Goal: Task Accomplishment & Management: Use online tool/utility

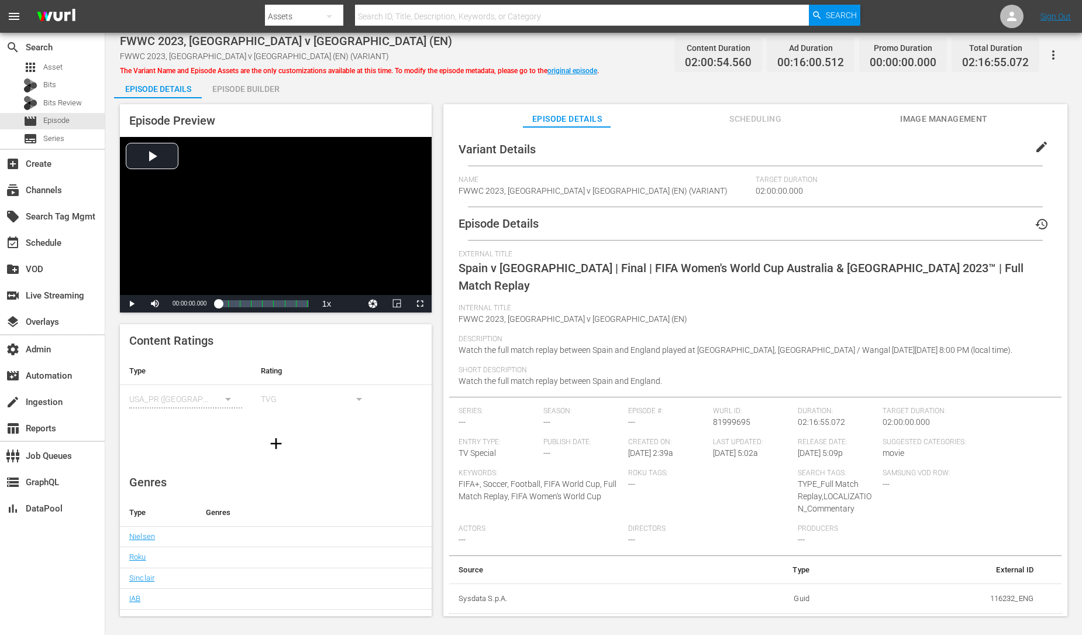
drag, startPoint x: 623, startPoint y: 433, endPoint x: 694, endPoint y: 436, distance: 71.4
click at [694, 436] on div "Series: --- Season: --- Episode #: --- [PERSON_NAME] ID: 81999695 Duration: 02:…" at bounding box center [756, 481] width 594 height 149
drag, startPoint x: 694, startPoint y: 436, endPoint x: 670, endPoint y: 438, distance: 24.1
click at [694, 438] on div "Created On: 5/20/25 @ 2:39a" at bounding box center [670, 453] width 85 height 31
drag, startPoint x: 626, startPoint y: 435, endPoint x: 690, endPoint y: 439, distance: 63.9
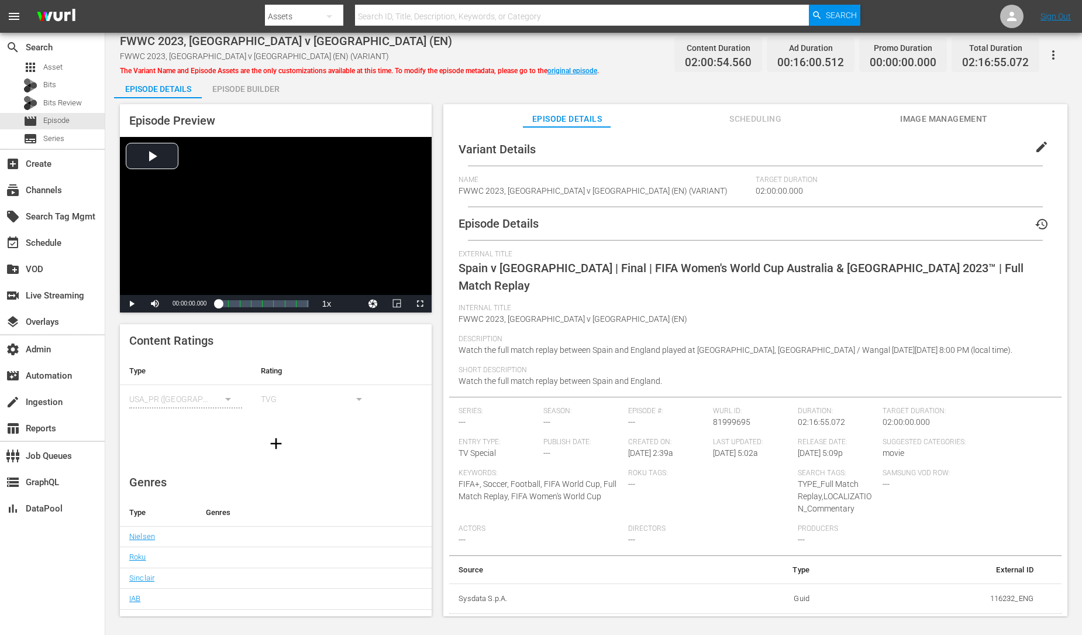
click at [690, 439] on div "Created On: 5/20/25 @ 2:39a" at bounding box center [670, 453] width 85 height 31
copy span "5/20/25 @ 2:39a"
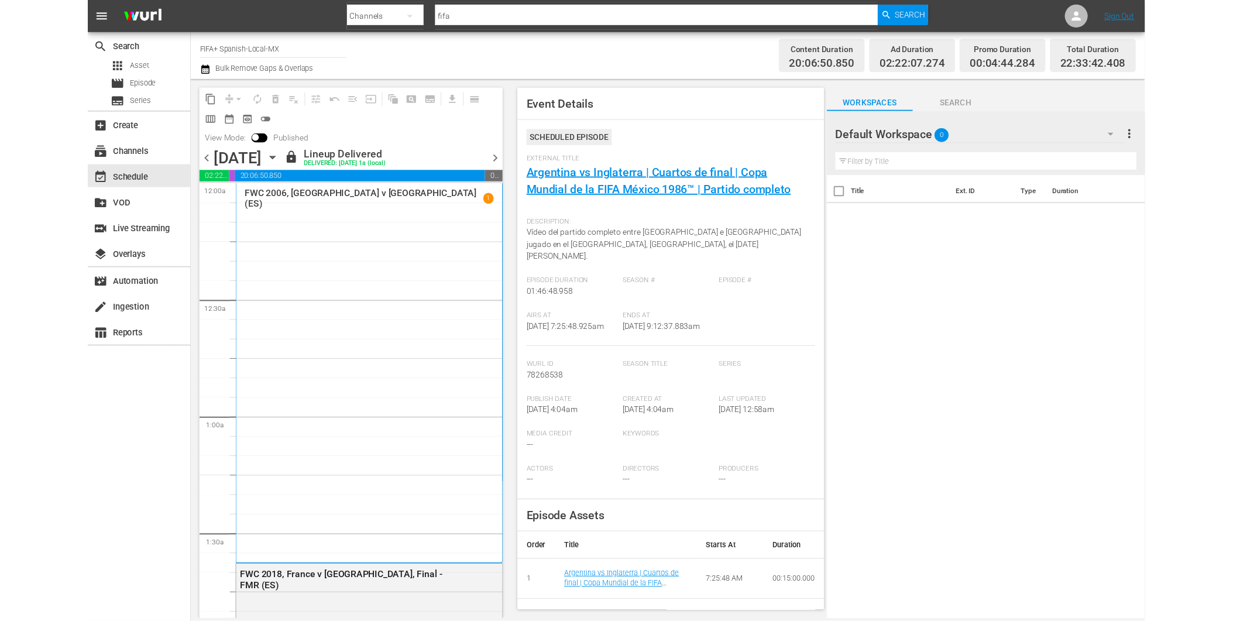
scroll to position [1826, 0]
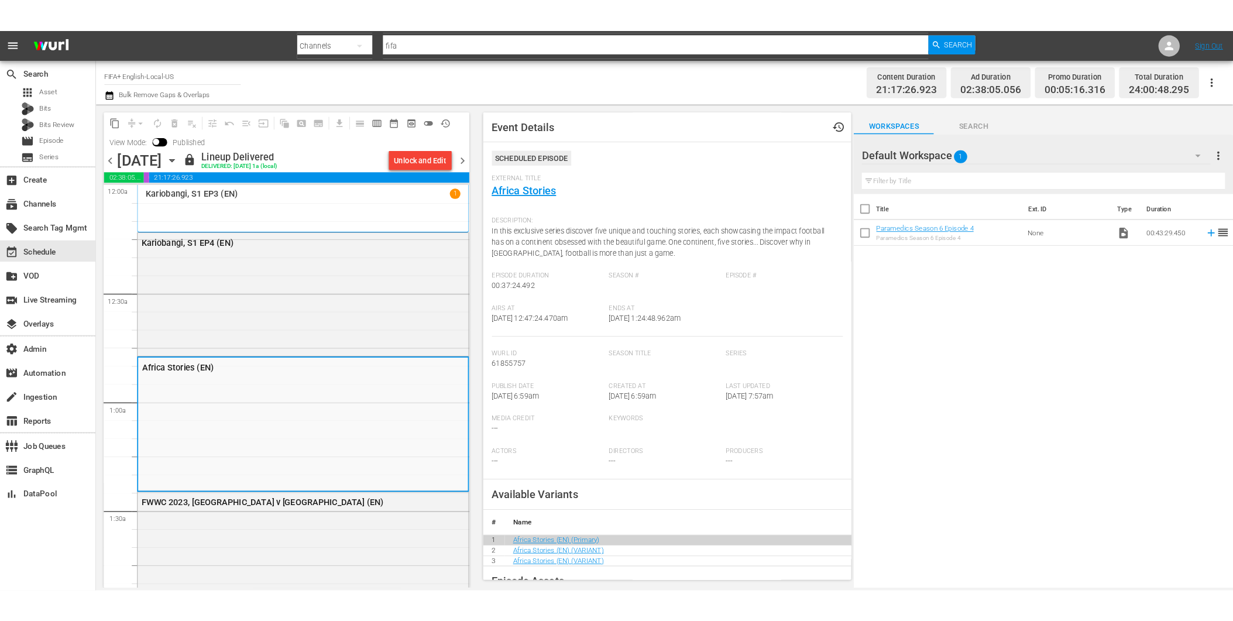
scroll to position [247, 0]
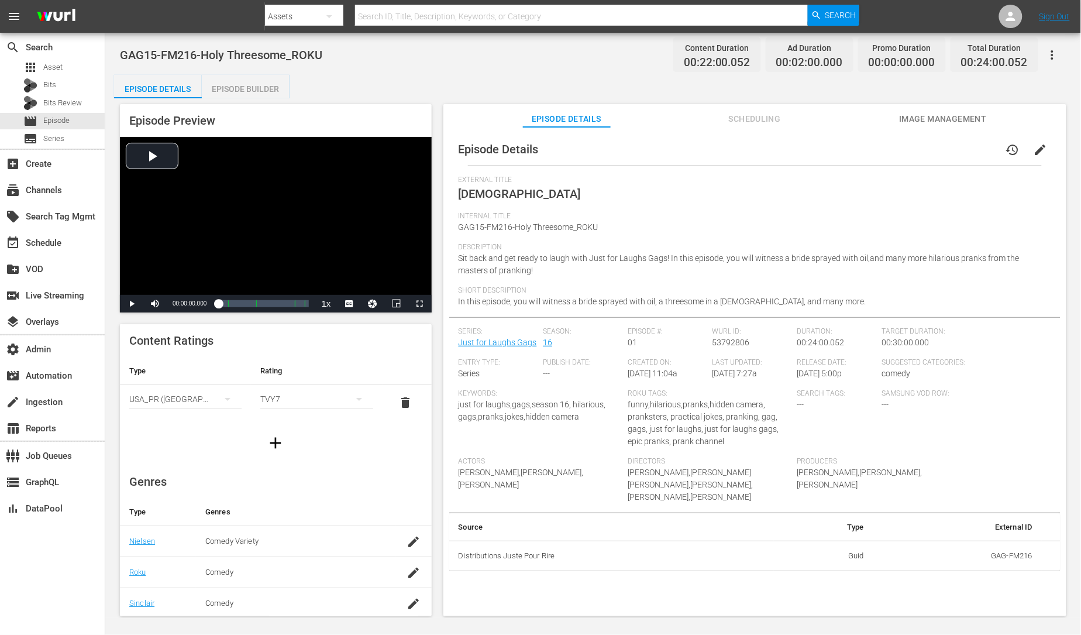
click at [759, 120] on span "Scheduling" at bounding box center [755, 119] width 88 height 15
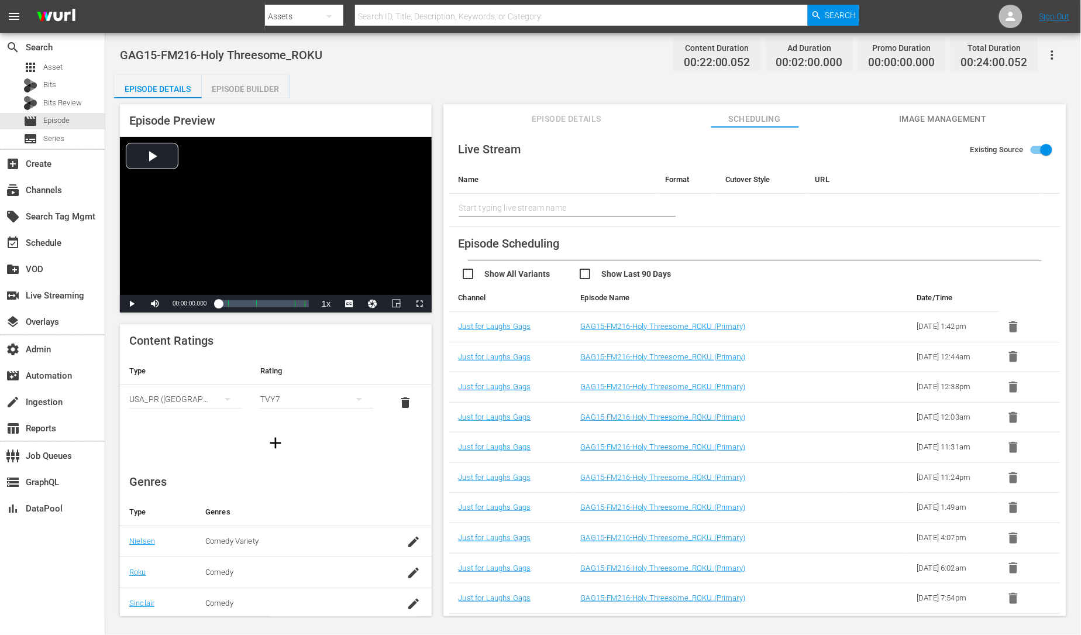
click at [917, 119] on span "Image Management" at bounding box center [943, 119] width 88 height 15
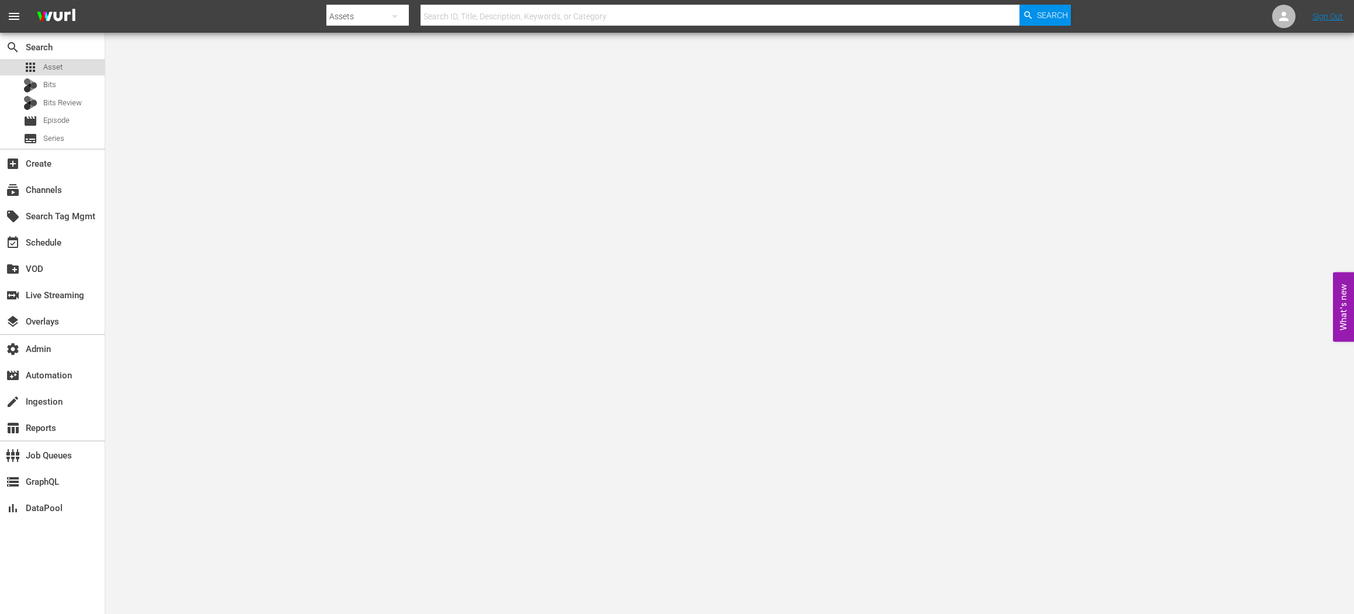
click at [77, 70] on div "apps Asset" at bounding box center [52, 67] width 105 height 16
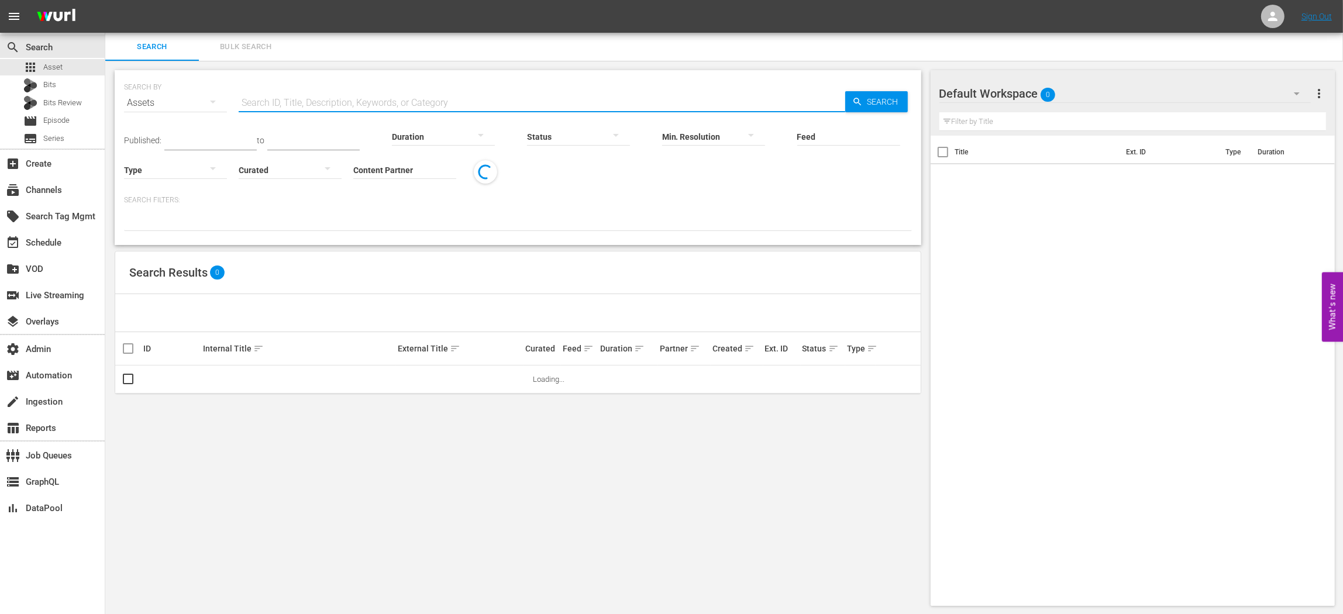
click at [288, 100] on input "text" at bounding box center [542, 103] width 607 height 28
paste input "BBC News"
type input "BBC News"
click at [50, 189] on div "subscriptions Channels" at bounding box center [33, 188] width 66 height 11
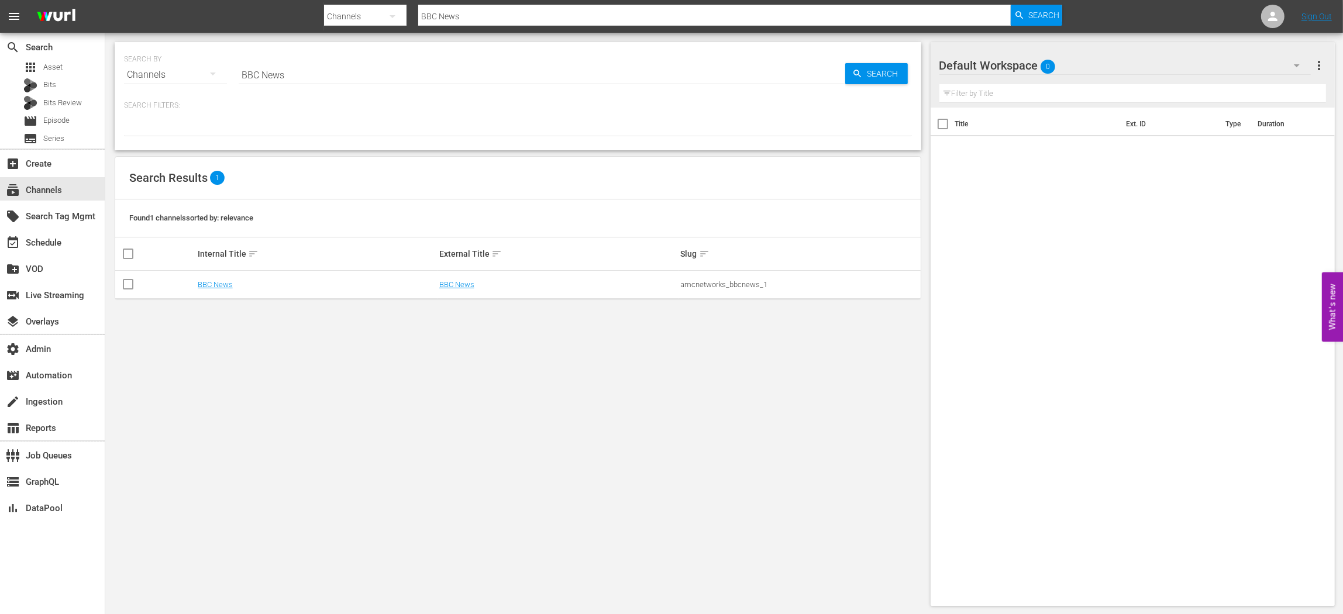
click at [369, 70] on input "BBC News" at bounding box center [542, 75] width 607 height 28
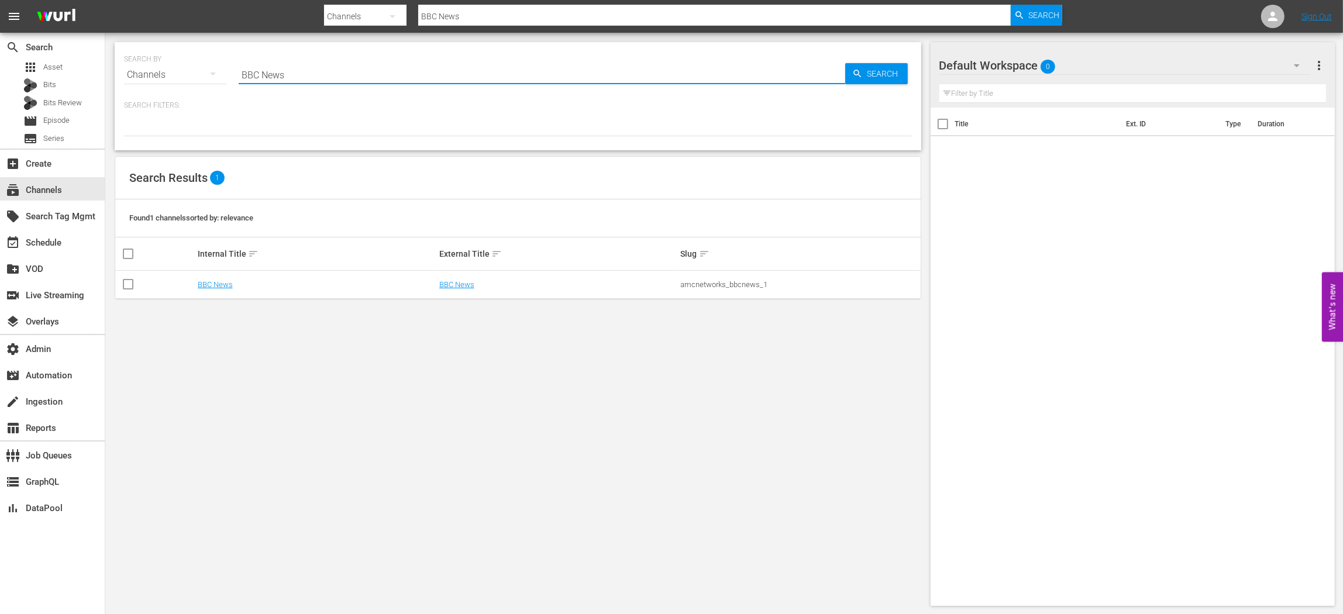
click at [370, 71] on input "BBC News" at bounding box center [542, 75] width 607 height 28
click at [455, 285] on link "BBC News" at bounding box center [456, 284] width 35 height 9
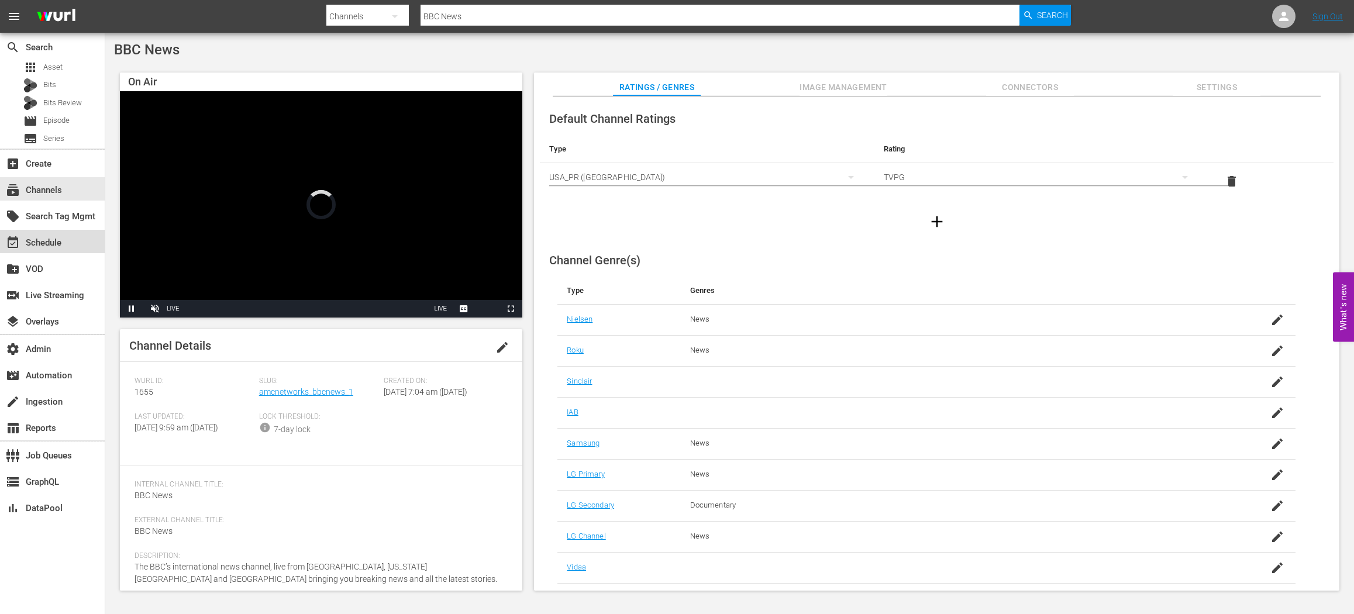
click at [68, 239] on div "event_available Schedule" at bounding box center [52, 241] width 105 height 23
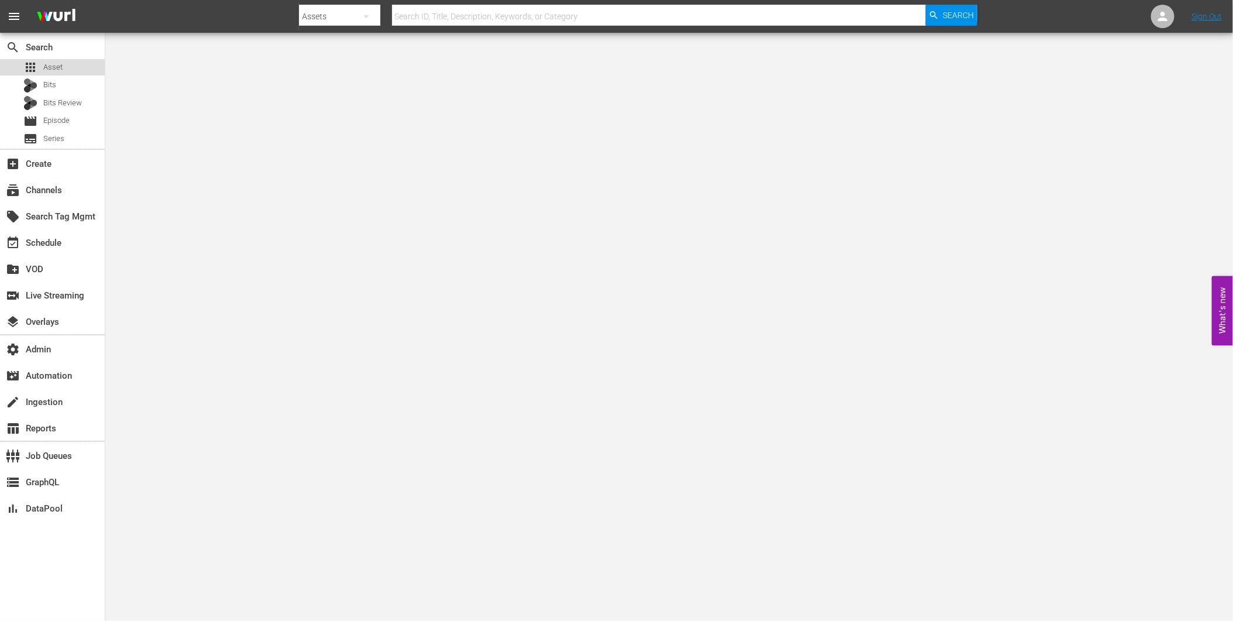
click at [57, 68] on span "Asset" at bounding box center [52, 67] width 19 height 12
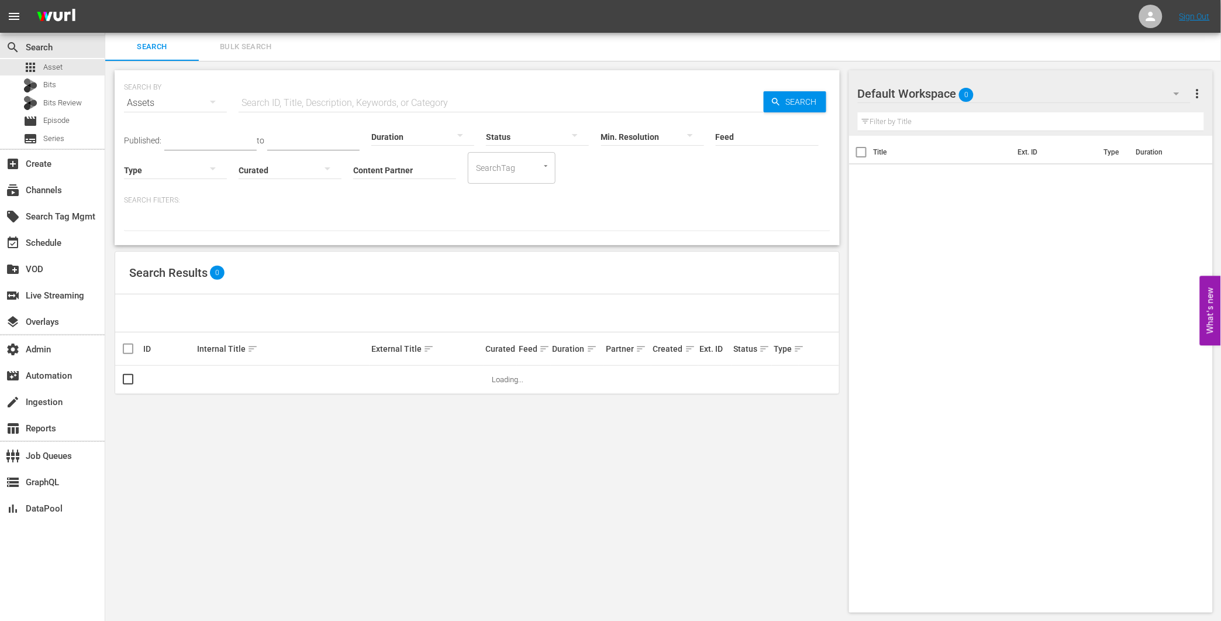
click at [401, 165] on input "Content Partner" at bounding box center [404, 171] width 103 height 42
click at [360, 101] on input "text" at bounding box center [501, 103] width 525 height 28
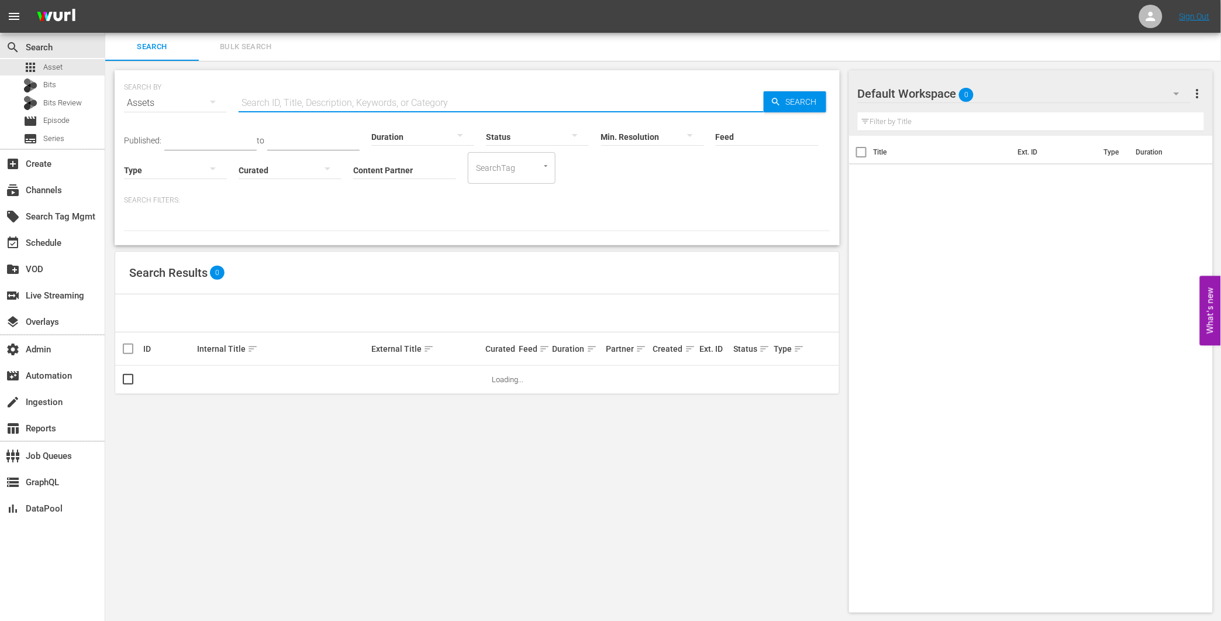
drag, startPoint x: 262, startPoint y: 201, endPoint x: 260, endPoint y: 219, distance: 18.9
click at [262, 201] on p "Search Filters:" at bounding box center [477, 200] width 707 height 10
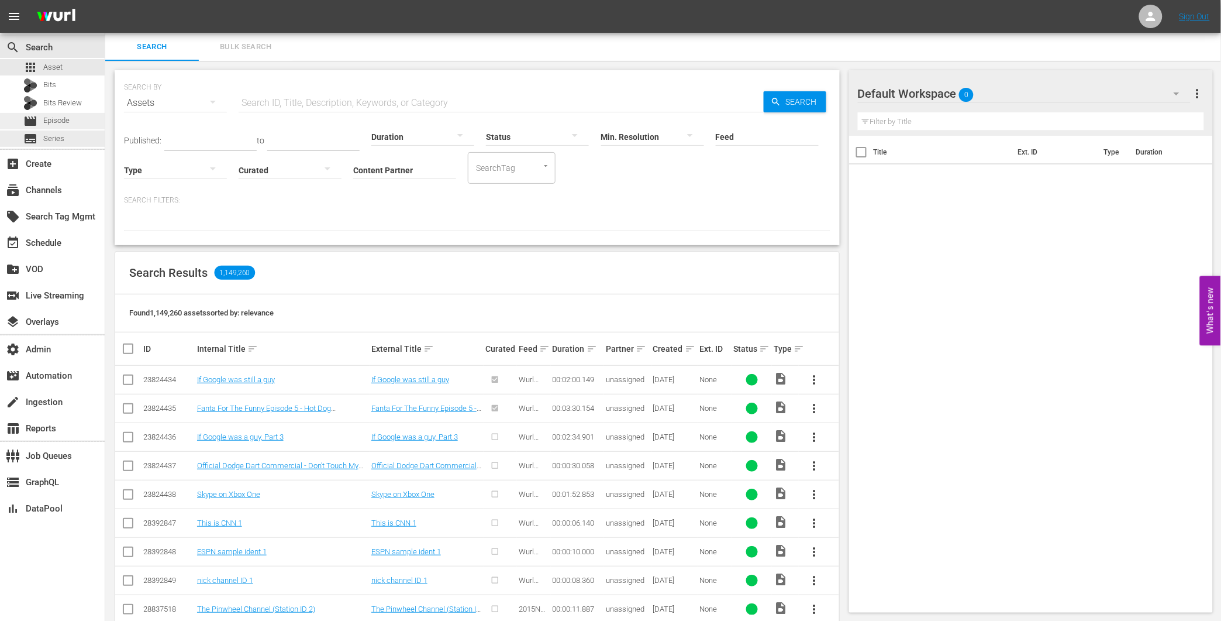
click at [74, 121] on div "movie Episode" at bounding box center [52, 121] width 105 height 16
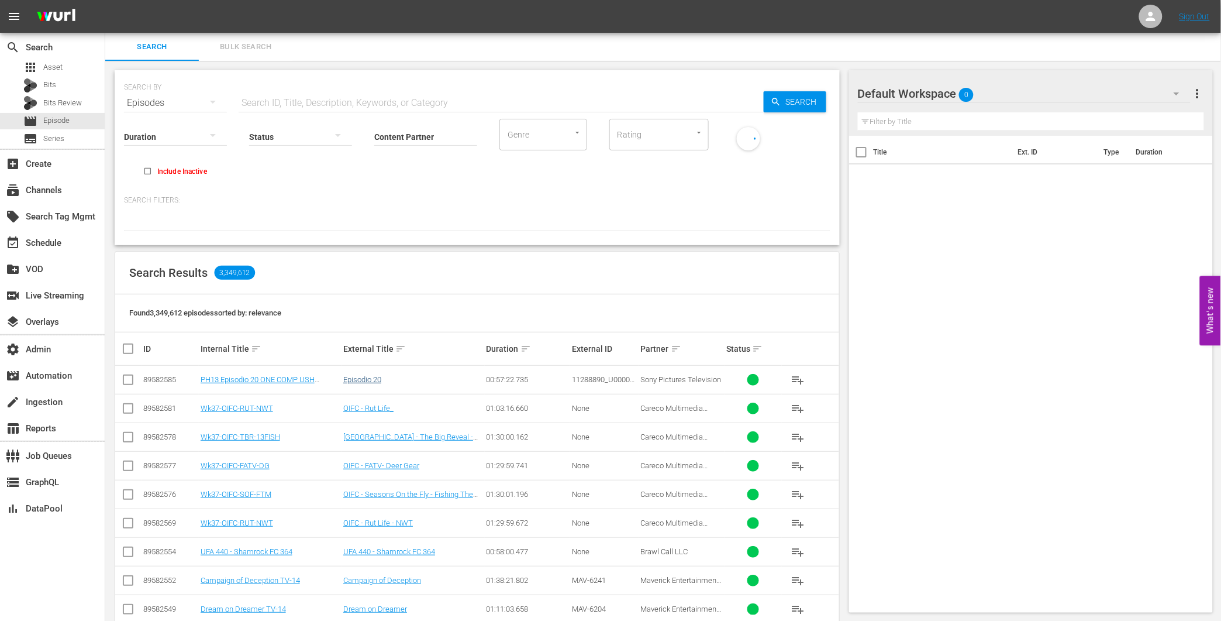
click at [376, 377] on link "Episodio 20" at bounding box center [362, 379] width 38 height 9
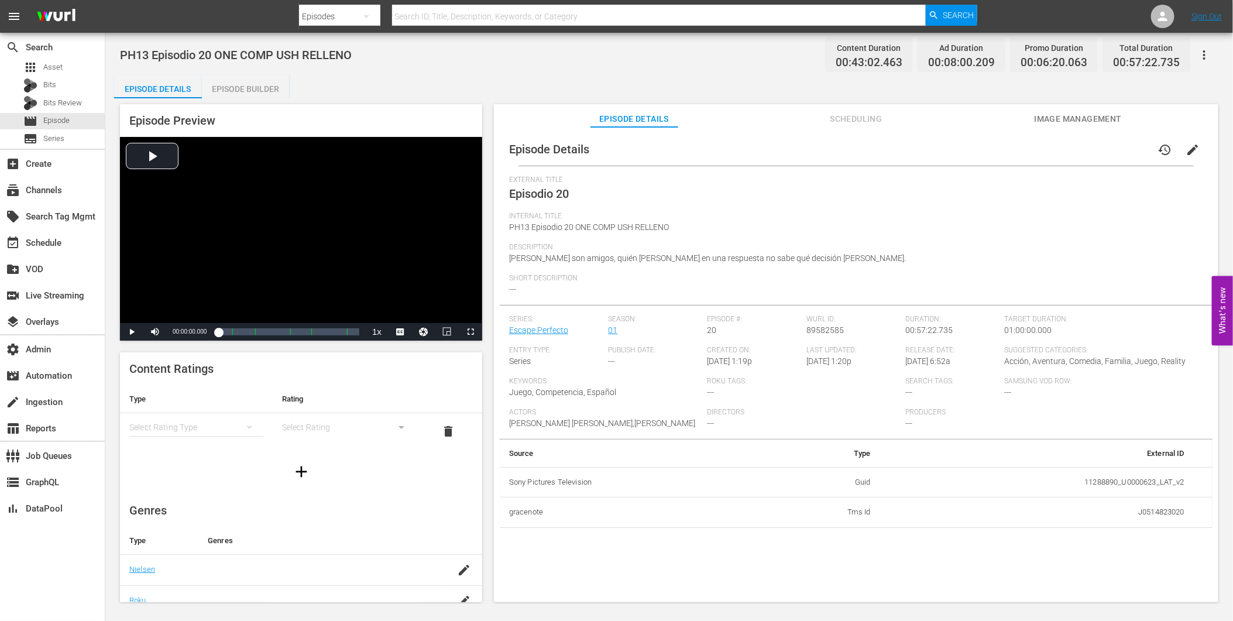
click at [278, 85] on div "Episode Builder" at bounding box center [246, 89] width 88 height 28
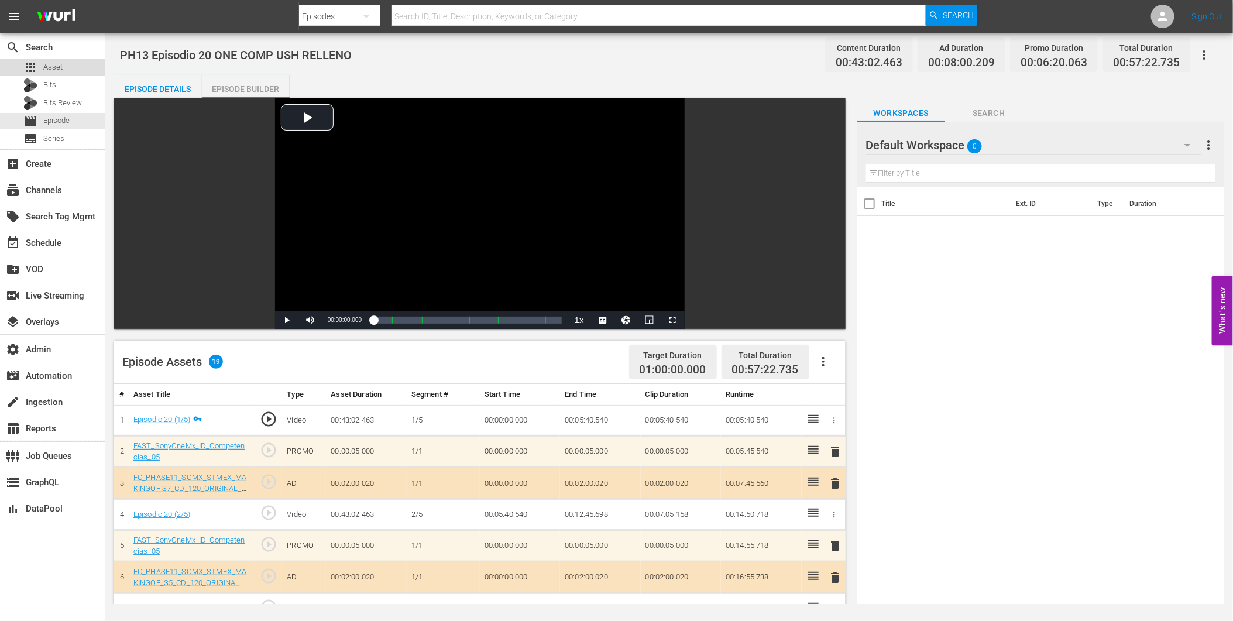
click at [70, 71] on div "apps Asset" at bounding box center [52, 67] width 105 height 16
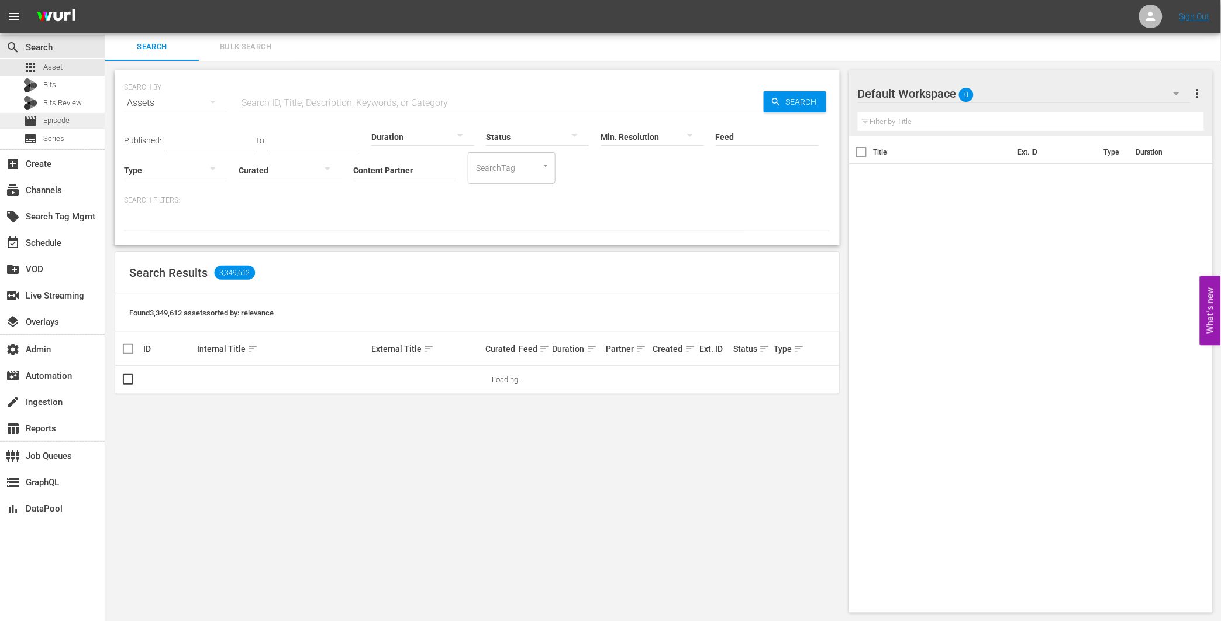
click at [66, 118] on span "Episode" at bounding box center [56, 121] width 26 height 12
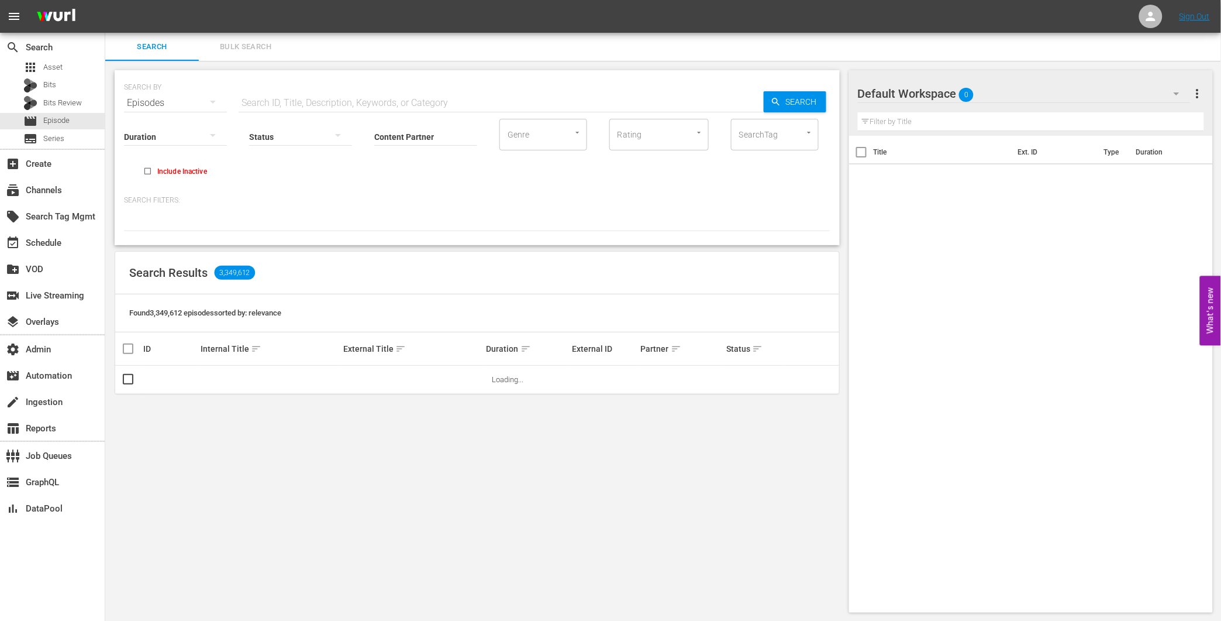
click at [322, 96] on input "text" at bounding box center [501, 103] width 525 height 28
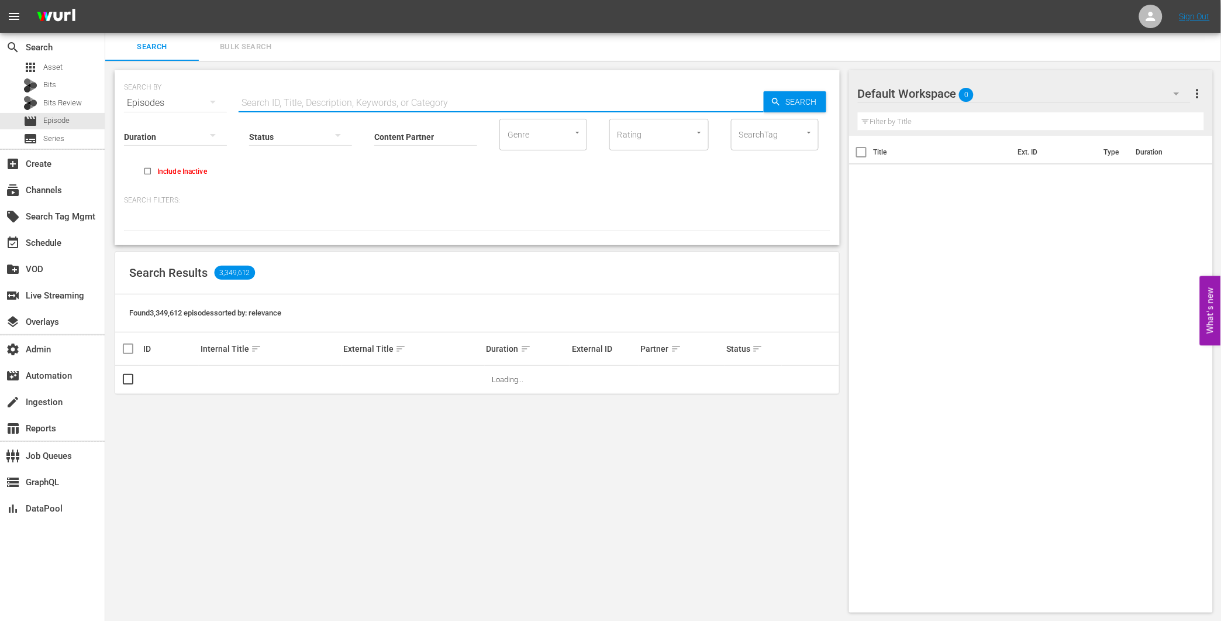
click at [349, 363] on th "External Title sort" at bounding box center [413, 348] width 143 height 33
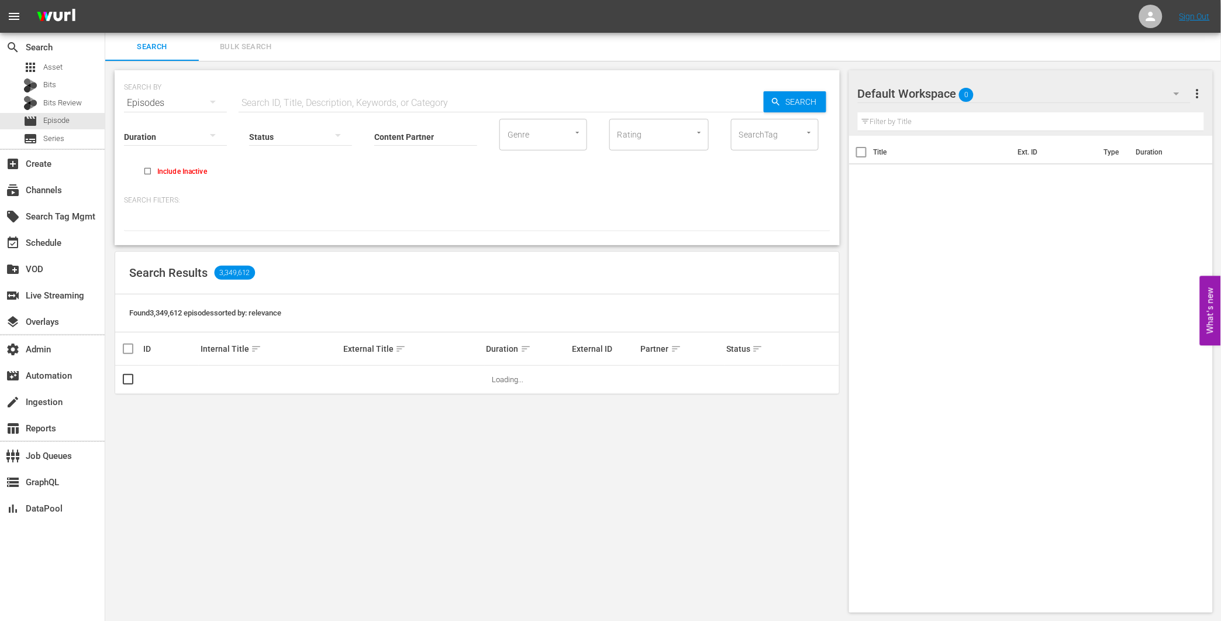
click at [421, 137] on input "Content Partner" at bounding box center [425, 137] width 103 height 42
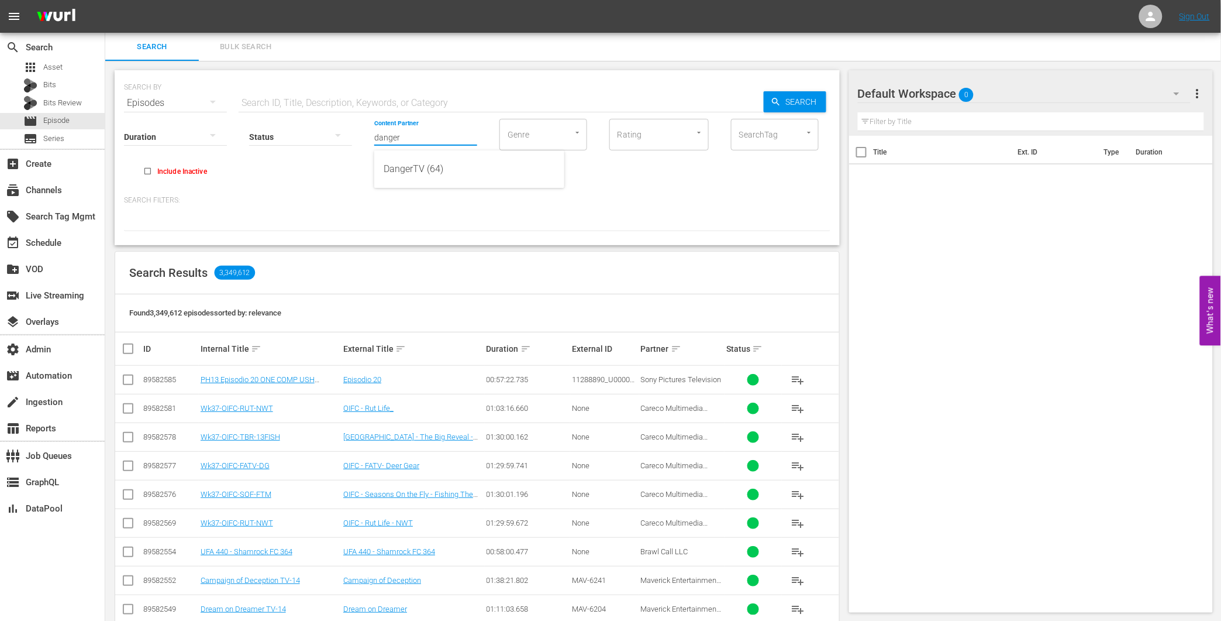
click at [412, 163] on div "DangerTV (64)" at bounding box center [469, 169] width 171 height 28
type input "DangerTV (64)"
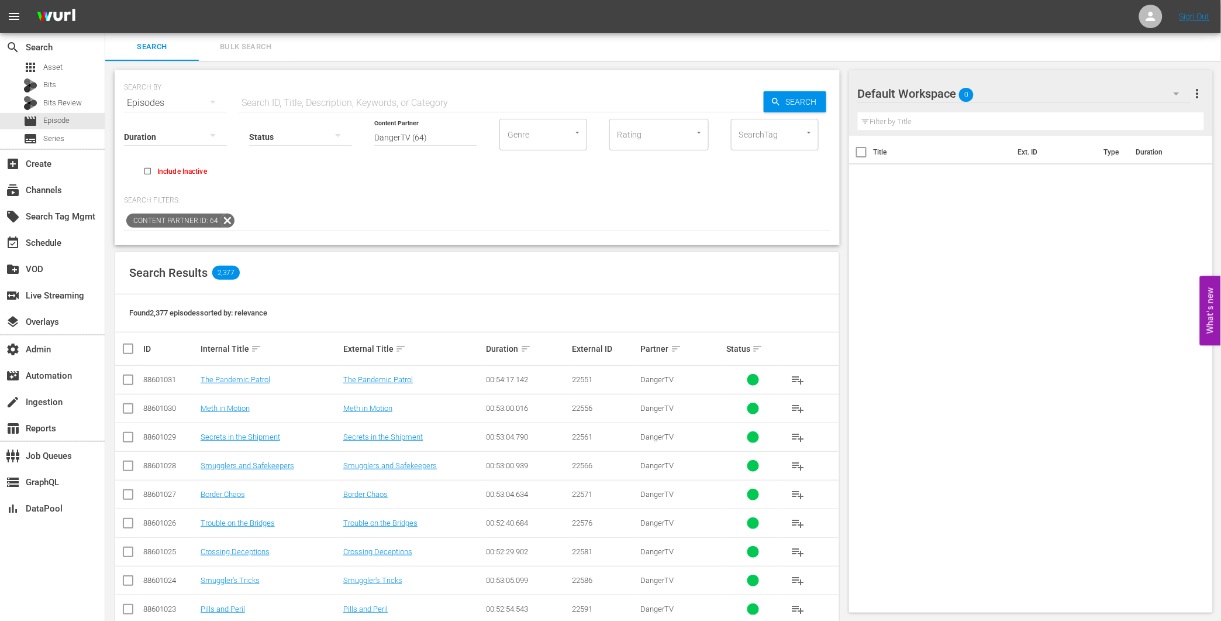
click at [668, 349] on div "Partner sort" at bounding box center [682, 349] width 82 height 14
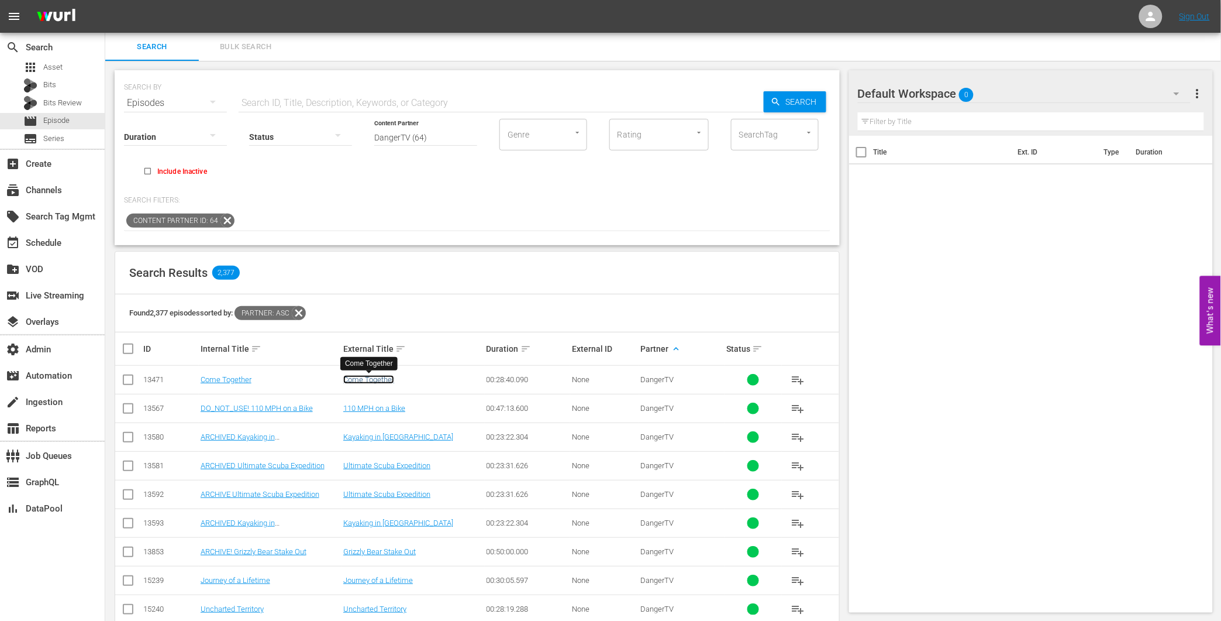
click at [370, 381] on link "Come Together" at bounding box center [368, 379] width 51 height 9
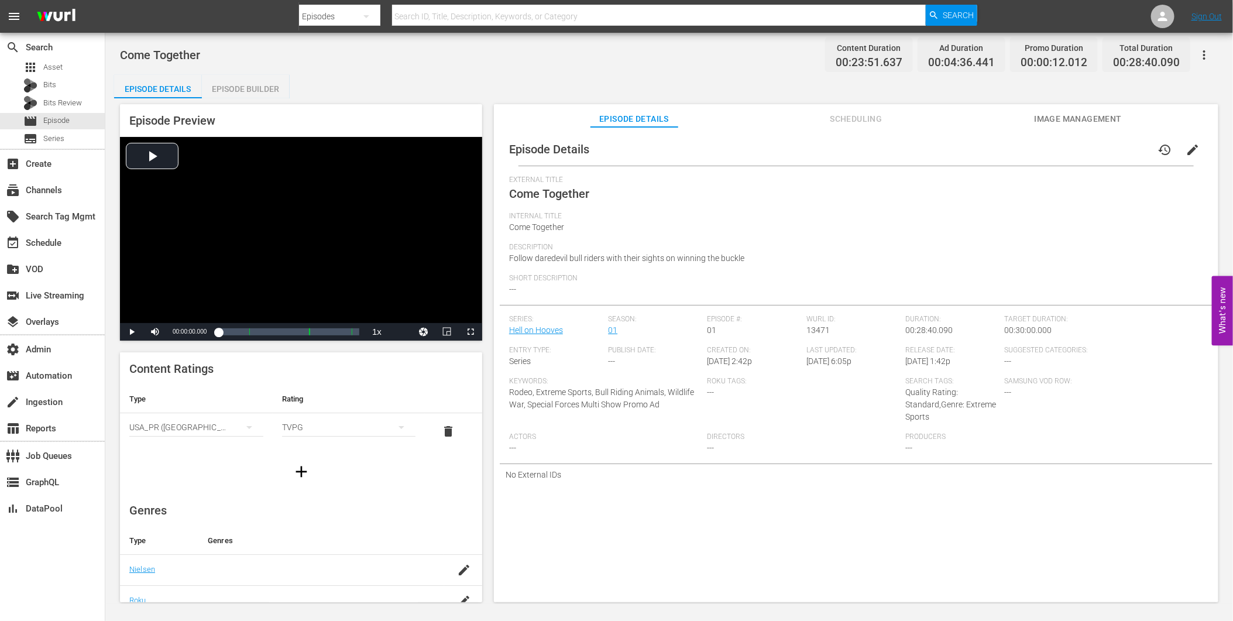
click at [232, 90] on div "Episode Builder" at bounding box center [246, 89] width 88 height 28
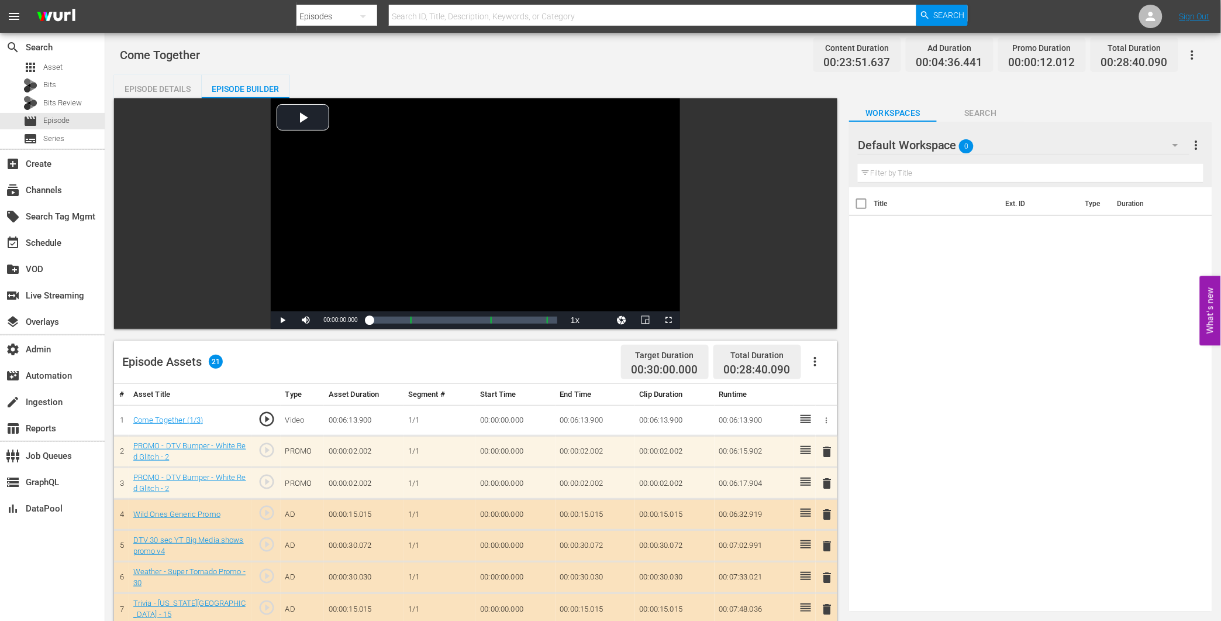
click at [822, 362] on button "button" at bounding box center [815, 361] width 28 height 28
click at [823, 342] on div "Episode Assets 21 Target Duration 00:30:00.000 Total Duration 00:28:40.090" at bounding box center [476, 361] width 724 height 43
click at [820, 354] on icon "button" at bounding box center [815, 361] width 14 height 14
click at [822, 375] on div "Edit Cue Points" at bounding box center [851, 366] width 80 height 28
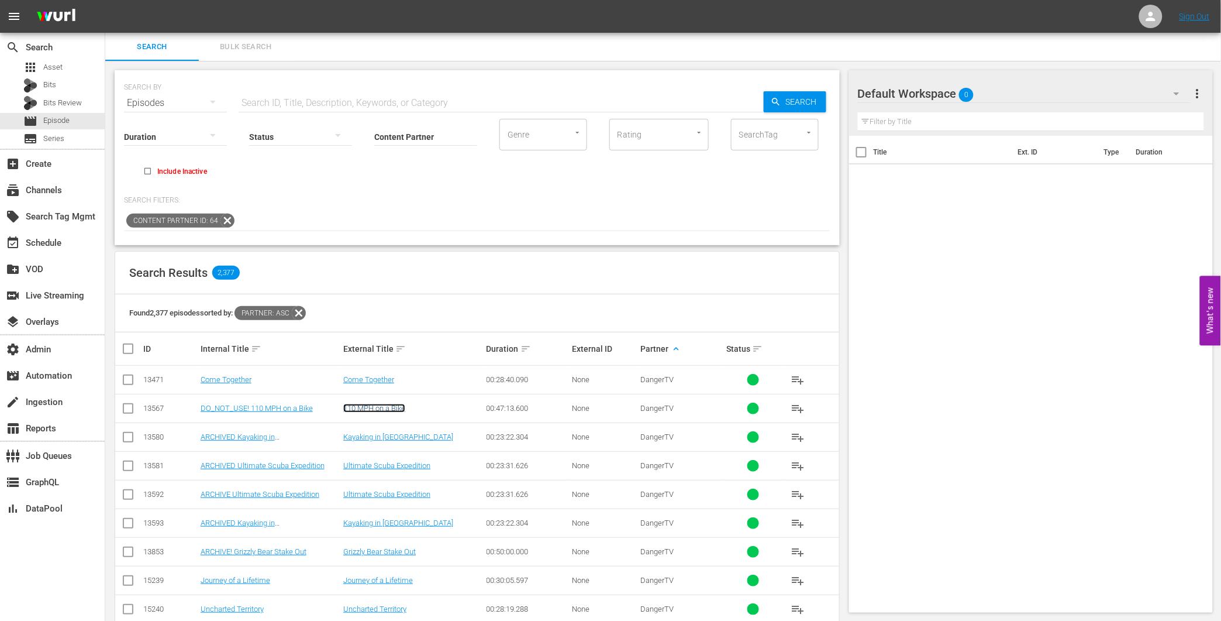
click at [399, 408] on link "110 MPH on a Bike" at bounding box center [374, 408] width 62 height 9
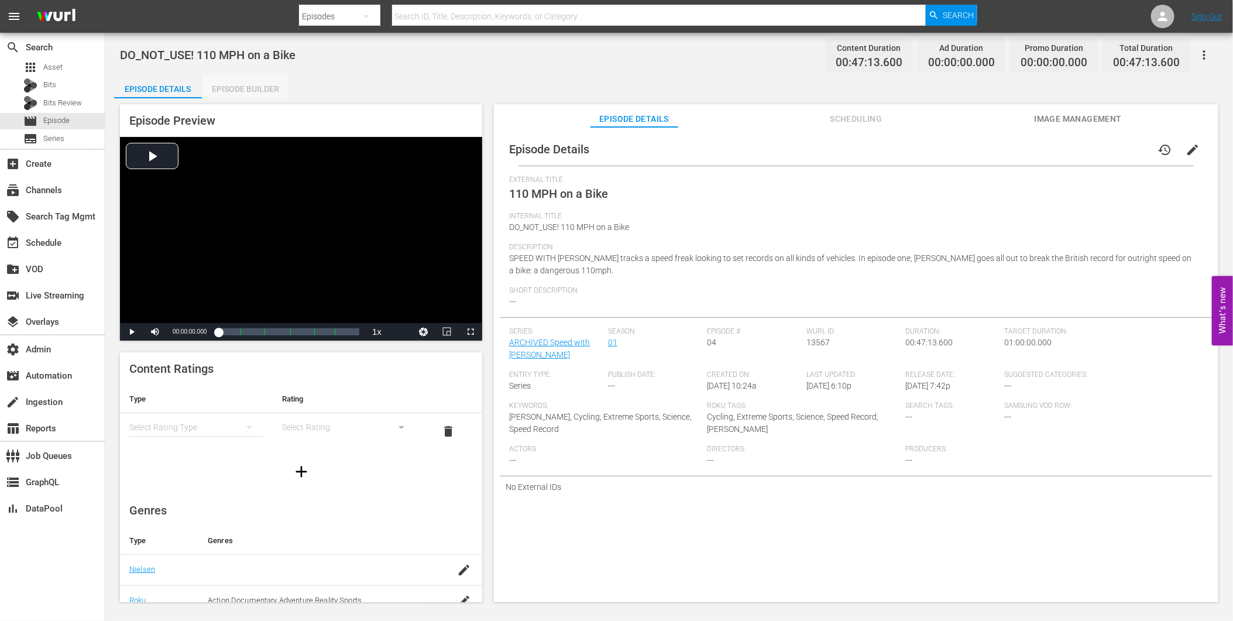
click at [257, 83] on div "Episode Builder" at bounding box center [246, 89] width 88 height 28
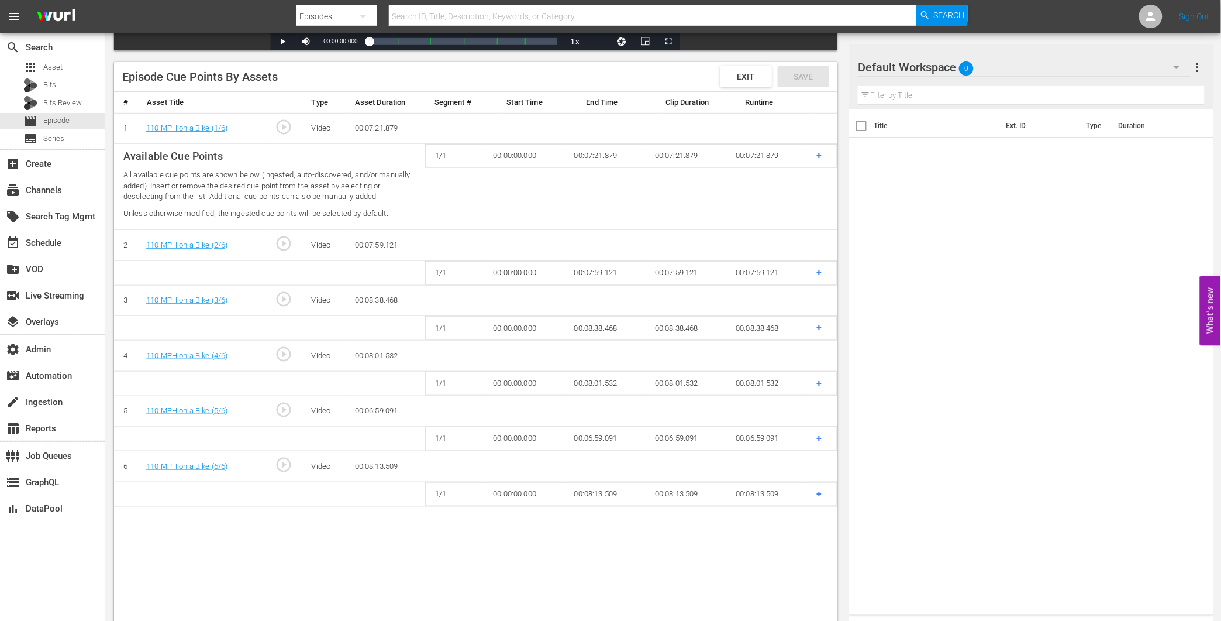
scroll to position [300, 0]
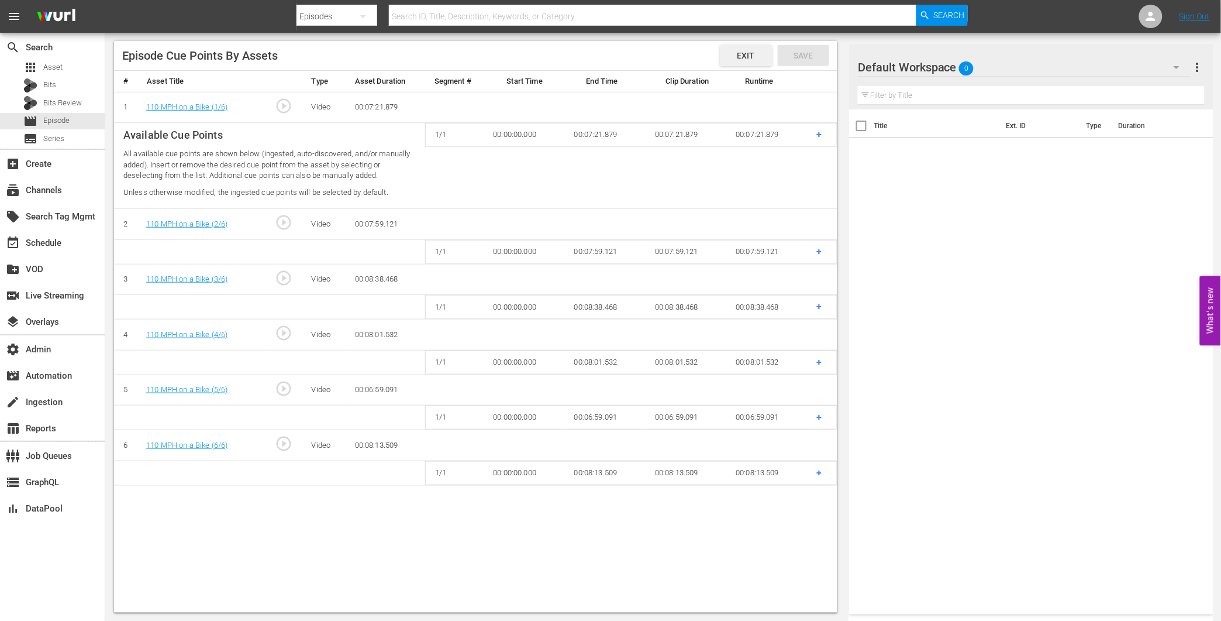
click at [746, 57] on span "Exit" at bounding box center [746, 55] width 36 height 9
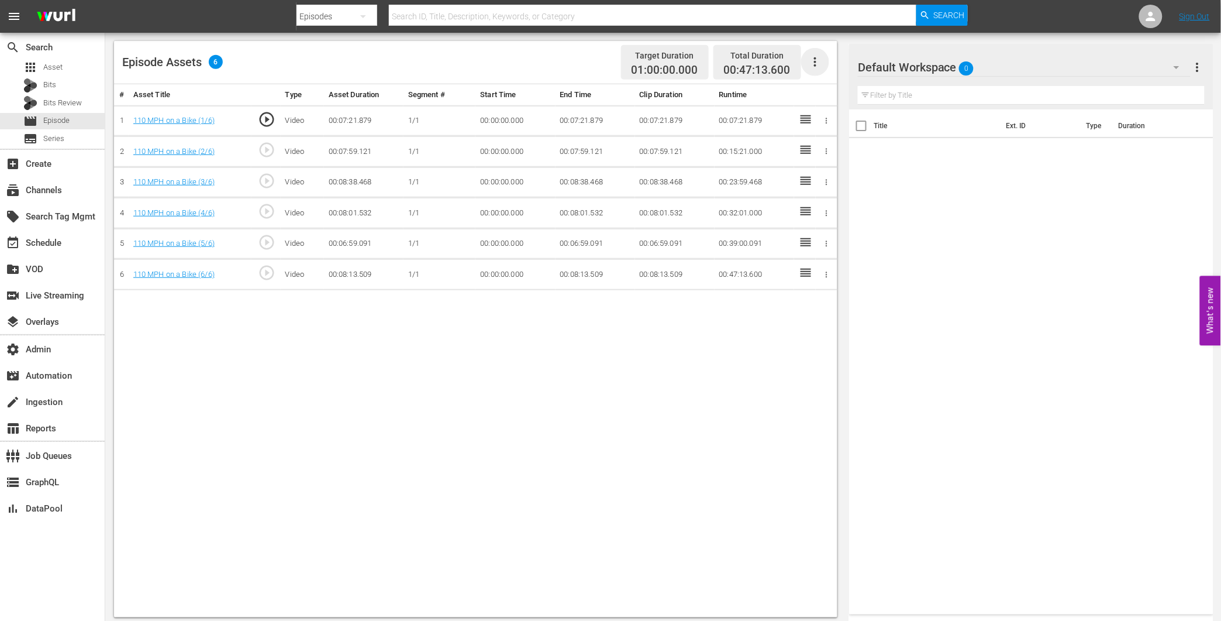
click at [814, 60] on icon "button" at bounding box center [815, 62] width 14 height 14
click at [821, 68] on div "Edit Cue Points" at bounding box center [851, 67] width 80 height 28
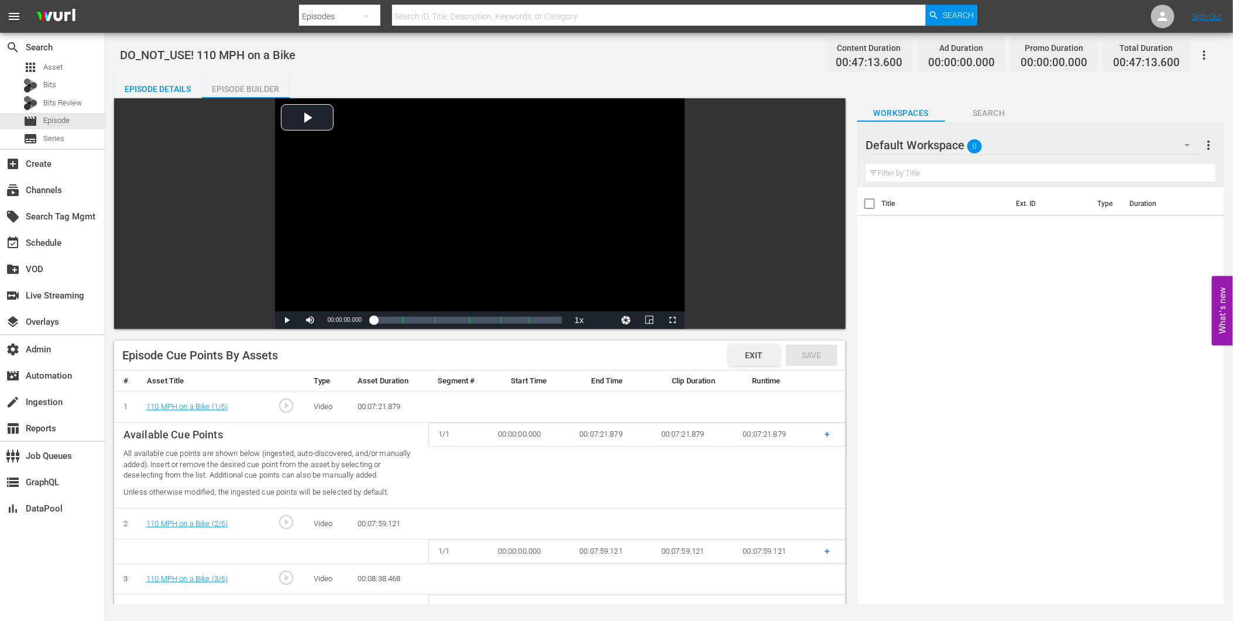
click at [760, 354] on span "Exit" at bounding box center [754, 354] width 36 height 9
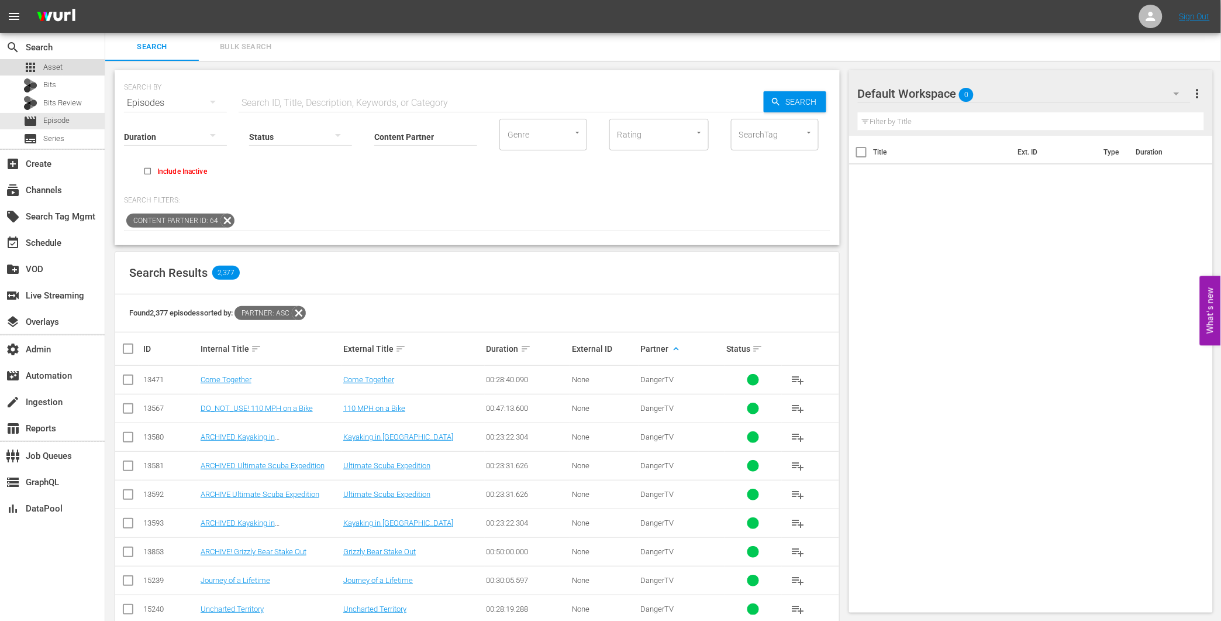
click at [49, 63] on span "Asset" at bounding box center [52, 67] width 19 height 12
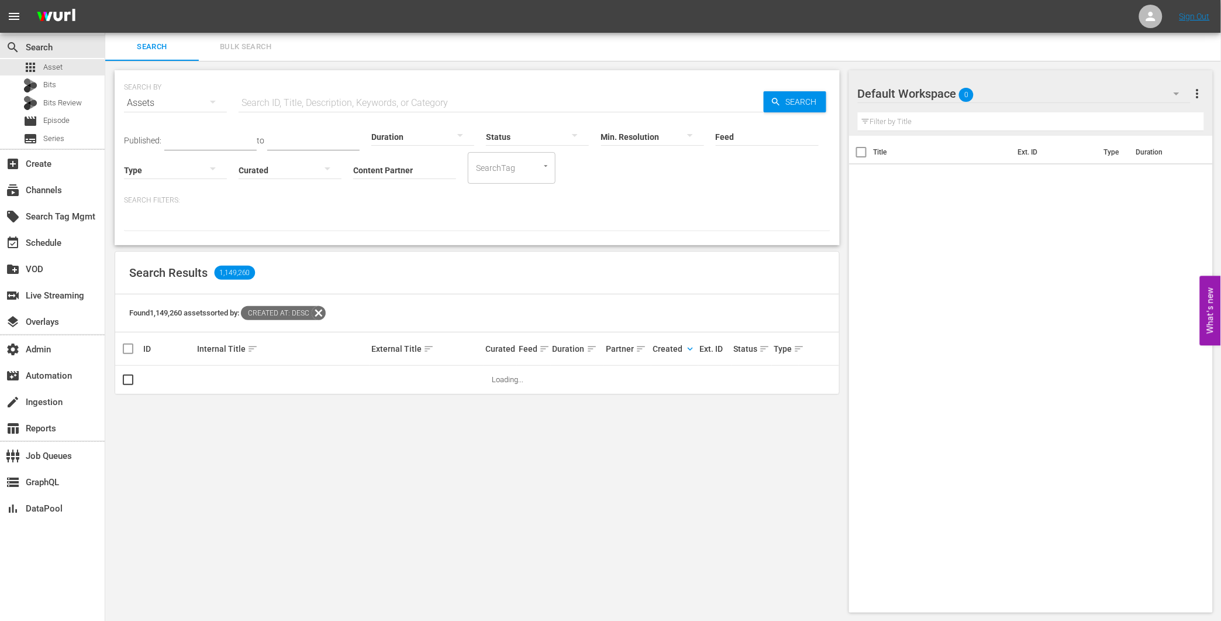
click at [345, 307] on div "Found 1,149,260 assets sorted by: Created At: desc" at bounding box center [477, 313] width 724 height 38
click at [323, 312] on icon at bounding box center [319, 313] width 14 height 14
drag, startPoint x: 59, startPoint y: 60, endPoint x: 43, endPoint y: 6, distance: 56.3
click at [58, 55] on div "search Search apps Asset Bits Bits Review movie Episode subtitles Series" at bounding box center [52, 91] width 105 height 116
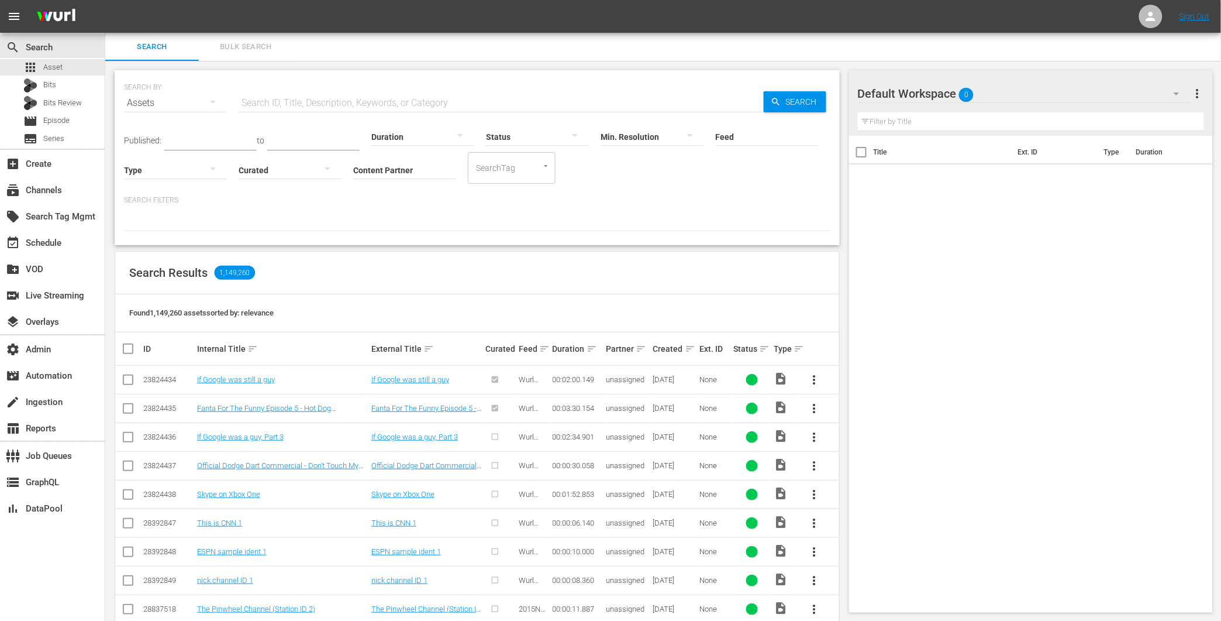
click at [687, 340] on th "Created sort" at bounding box center [675, 348] width 47 height 33
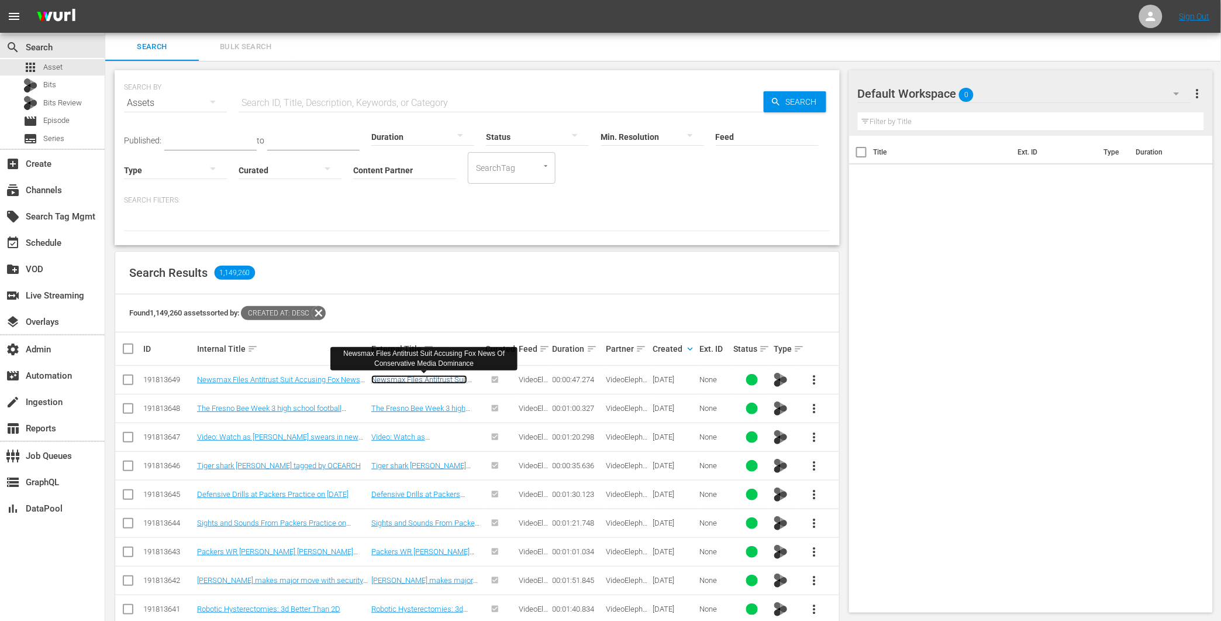
click at [445, 379] on link "Newsmax Files Antitrust Suit Accusing Fox News Of Conservative Media Dominance" at bounding box center [423, 388] width 105 height 26
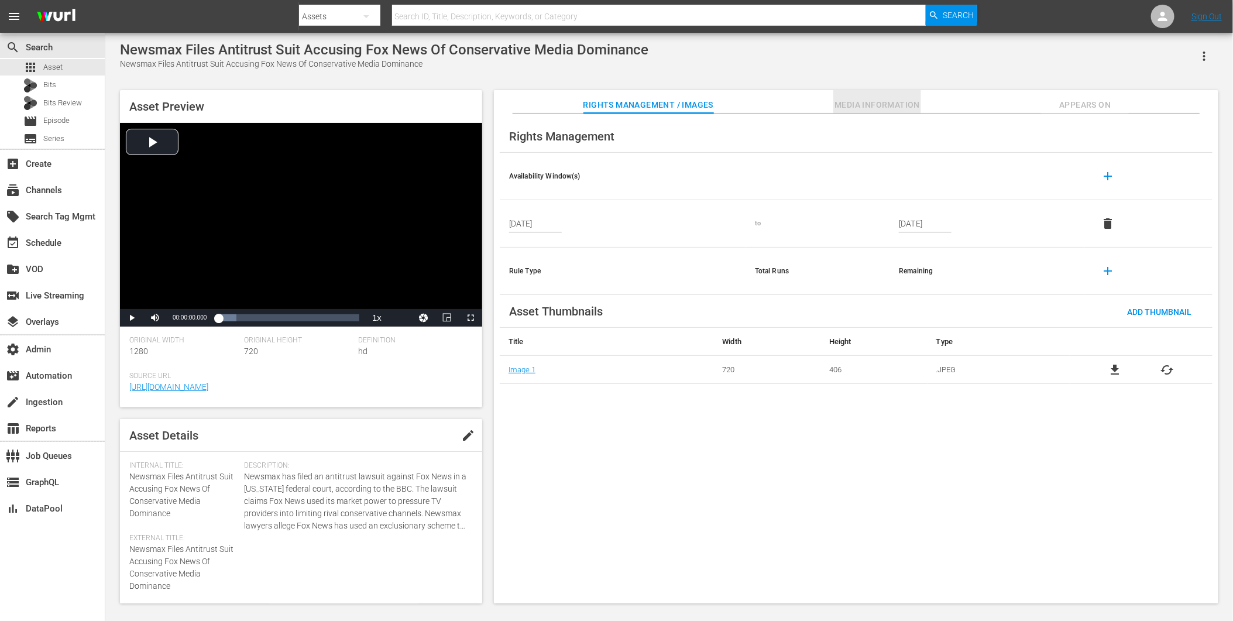
click at [877, 108] on span "Media Information" at bounding box center [877, 105] width 88 height 15
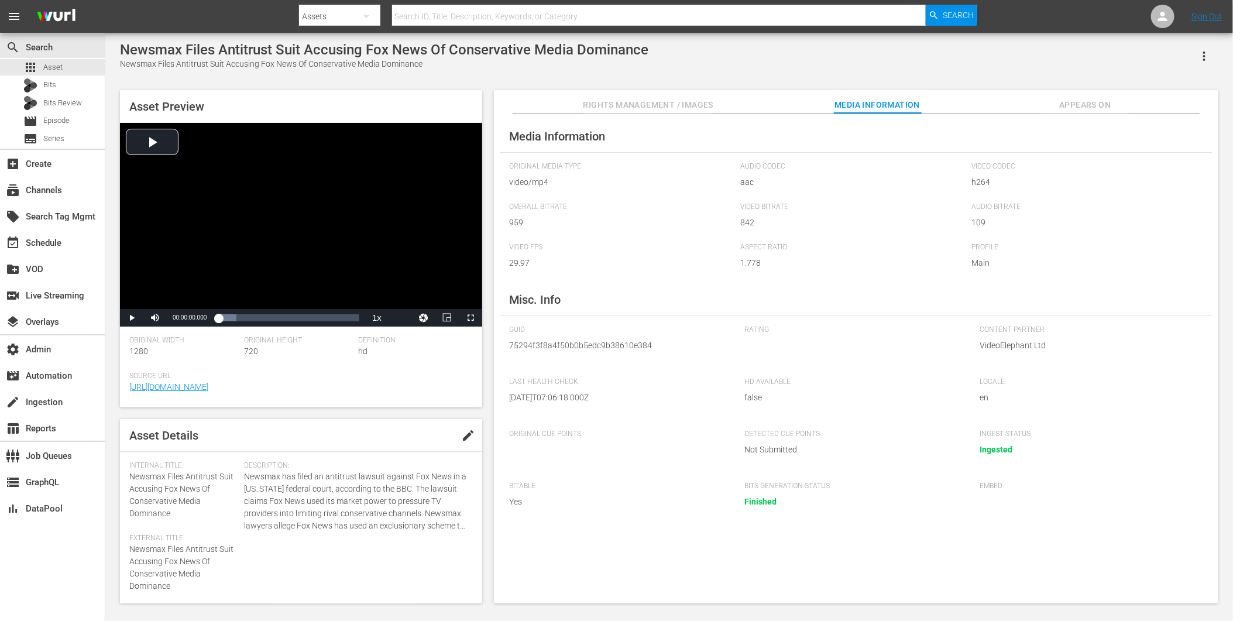
click at [1087, 104] on span "Appears On" at bounding box center [1085, 105] width 88 height 15
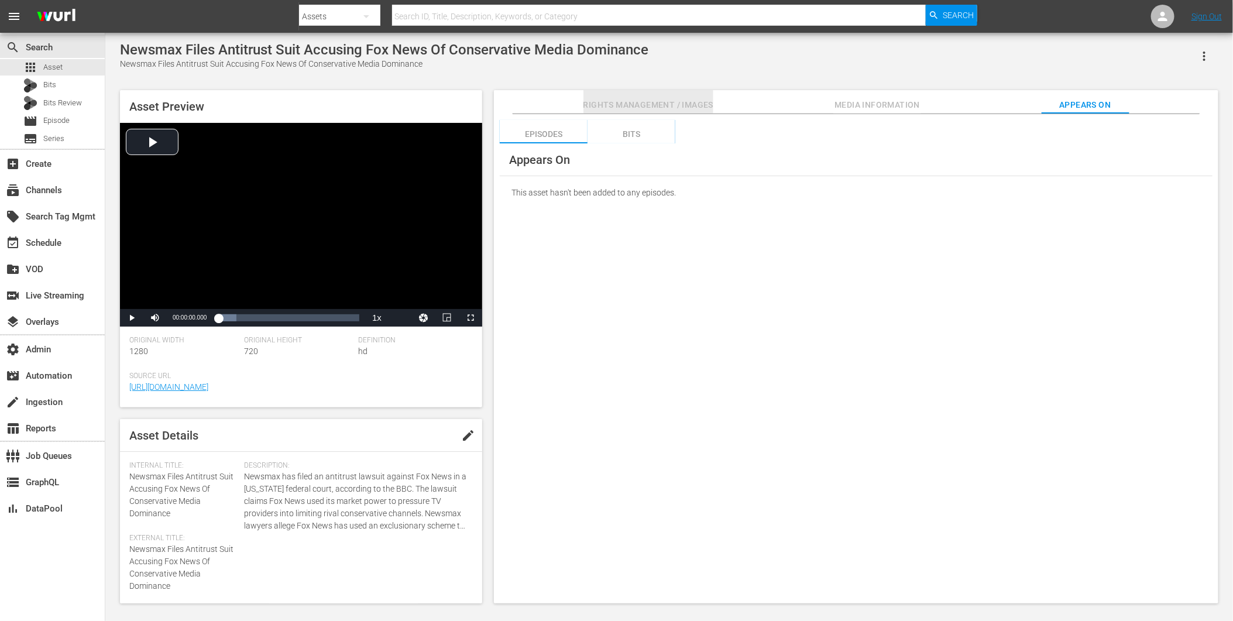
click at [601, 105] on span "Rights Management / Images" at bounding box center [648, 105] width 130 height 15
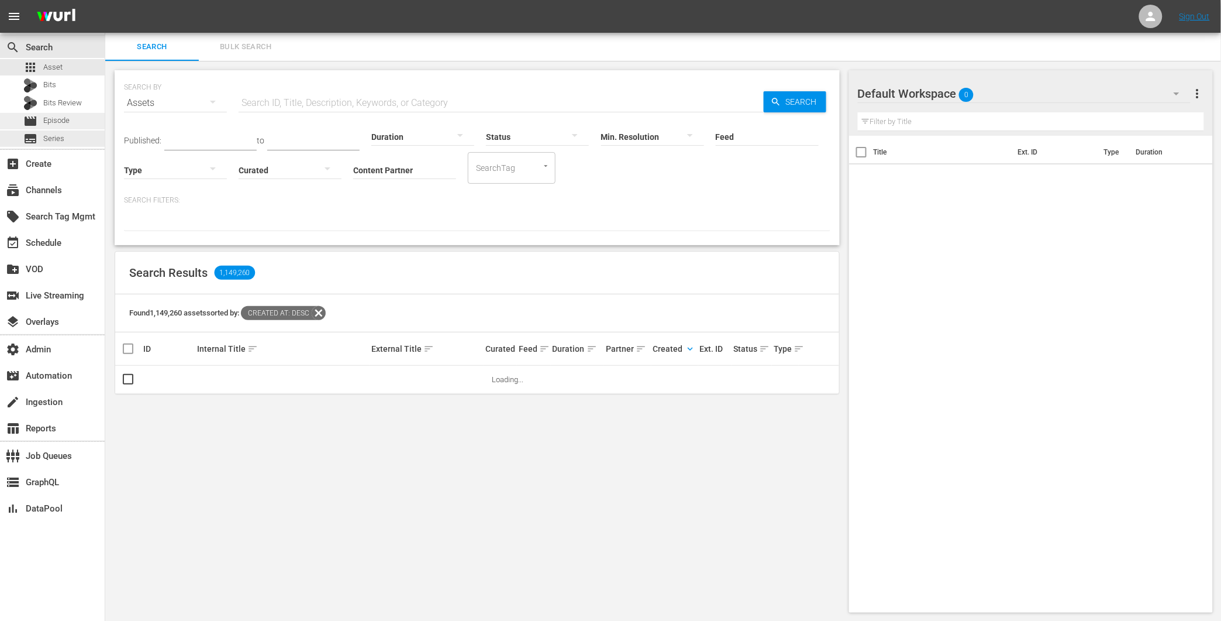
click at [78, 123] on div "movie Episode" at bounding box center [52, 121] width 105 height 16
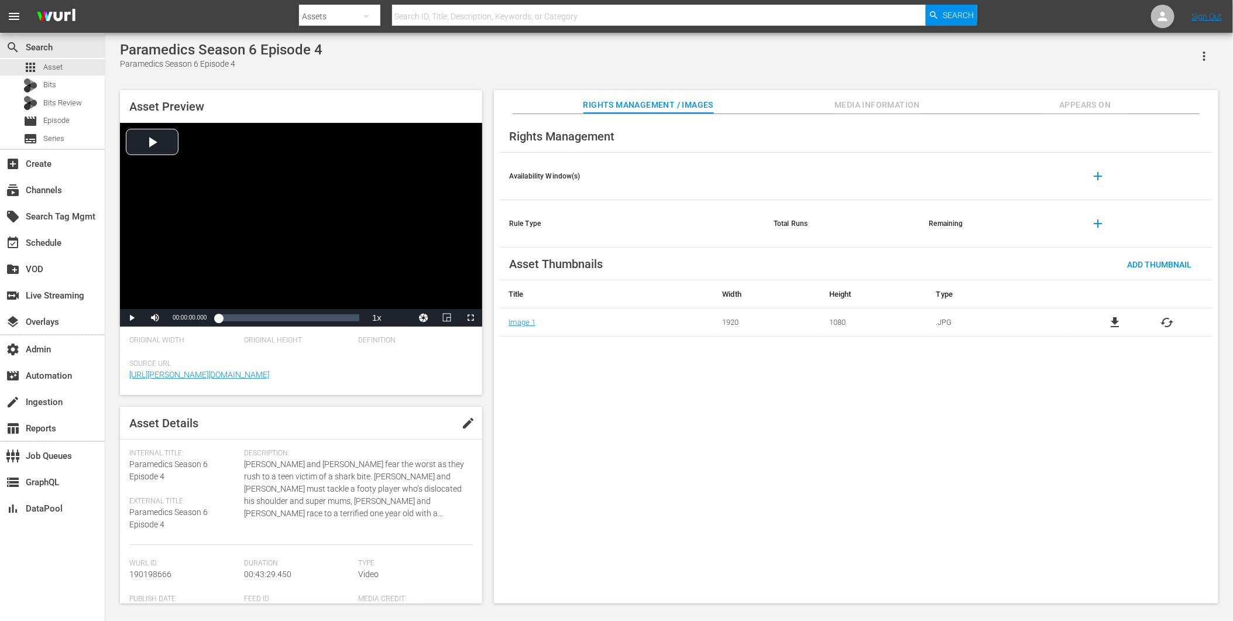
click at [1082, 110] on span "Appears On" at bounding box center [1085, 105] width 88 height 15
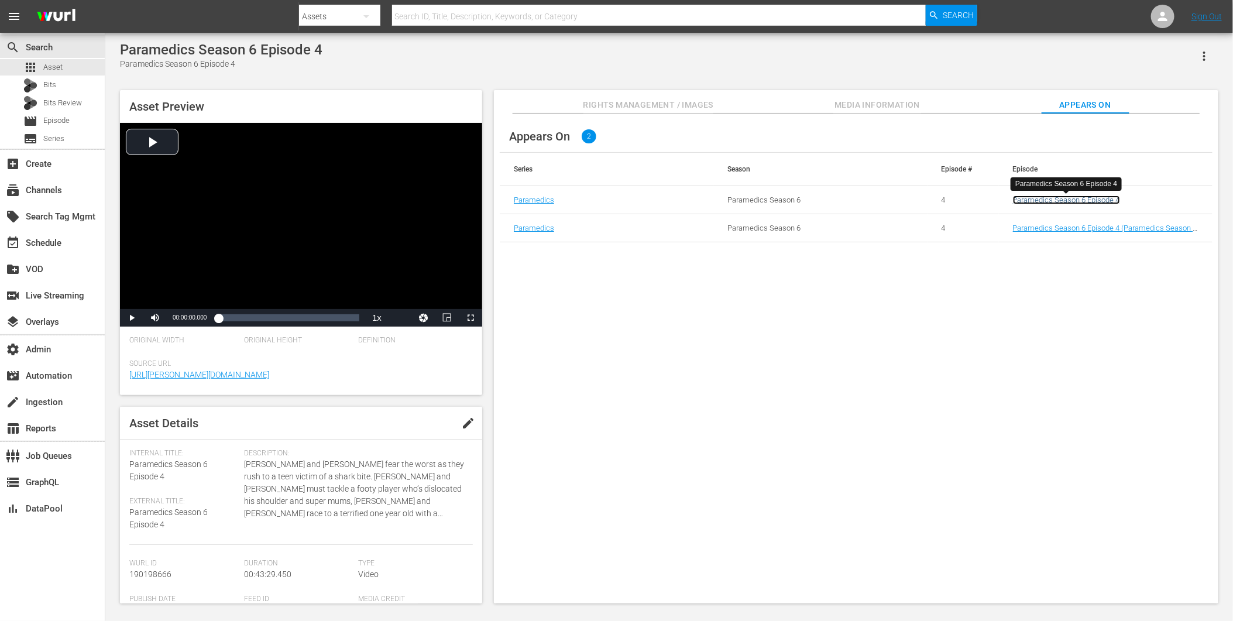
click at [1049, 201] on link "Paramedics Season 6 Episode 4" at bounding box center [1066, 199] width 107 height 9
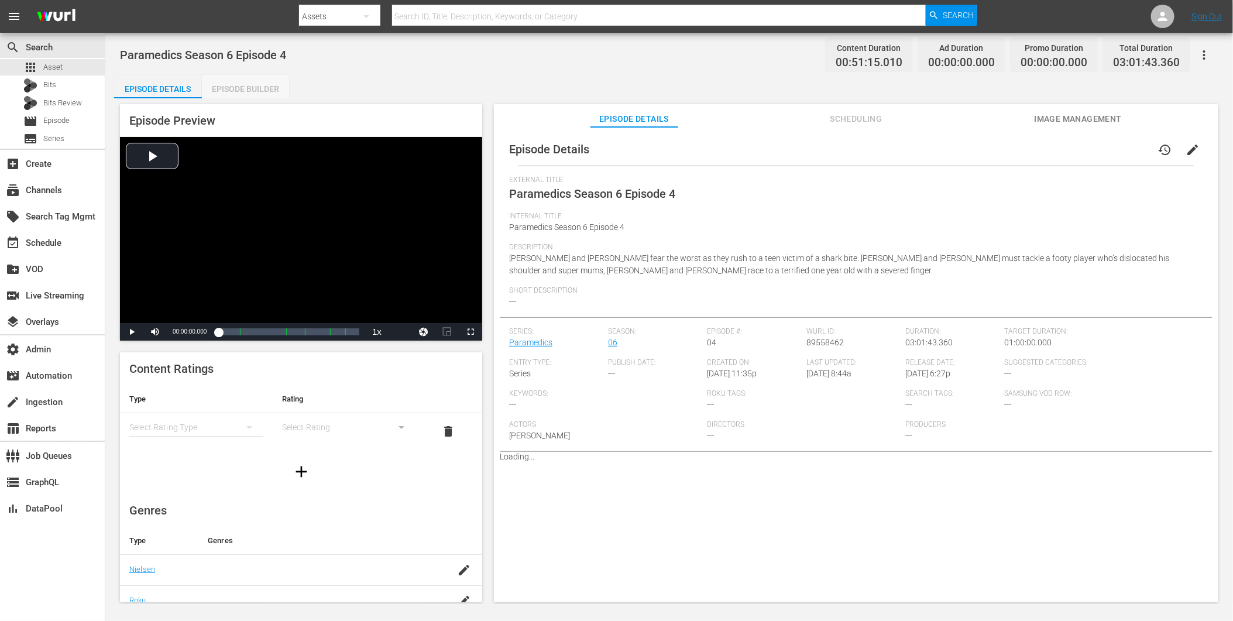
click at [253, 88] on div "Episode Builder" at bounding box center [246, 89] width 88 height 28
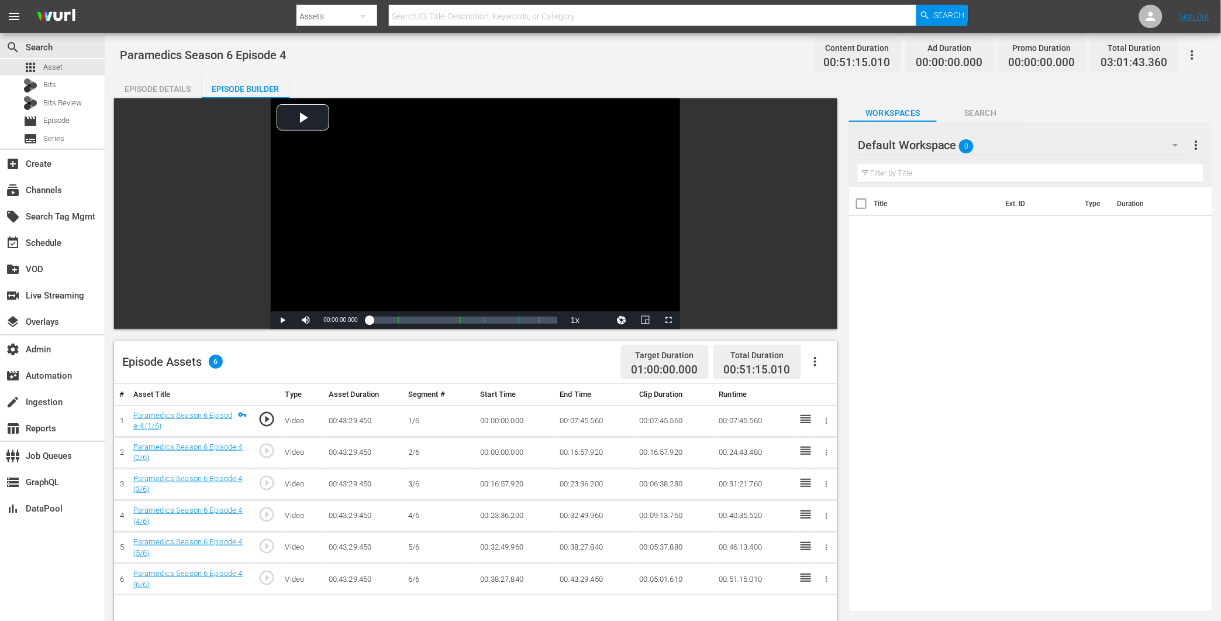
click at [823, 360] on button "button" at bounding box center [815, 361] width 28 height 28
click at [832, 368] on div "Edit Cue Points" at bounding box center [851, 366] width 80 height 28
